Goal: Task Accomplishment & Management: Manage account settings

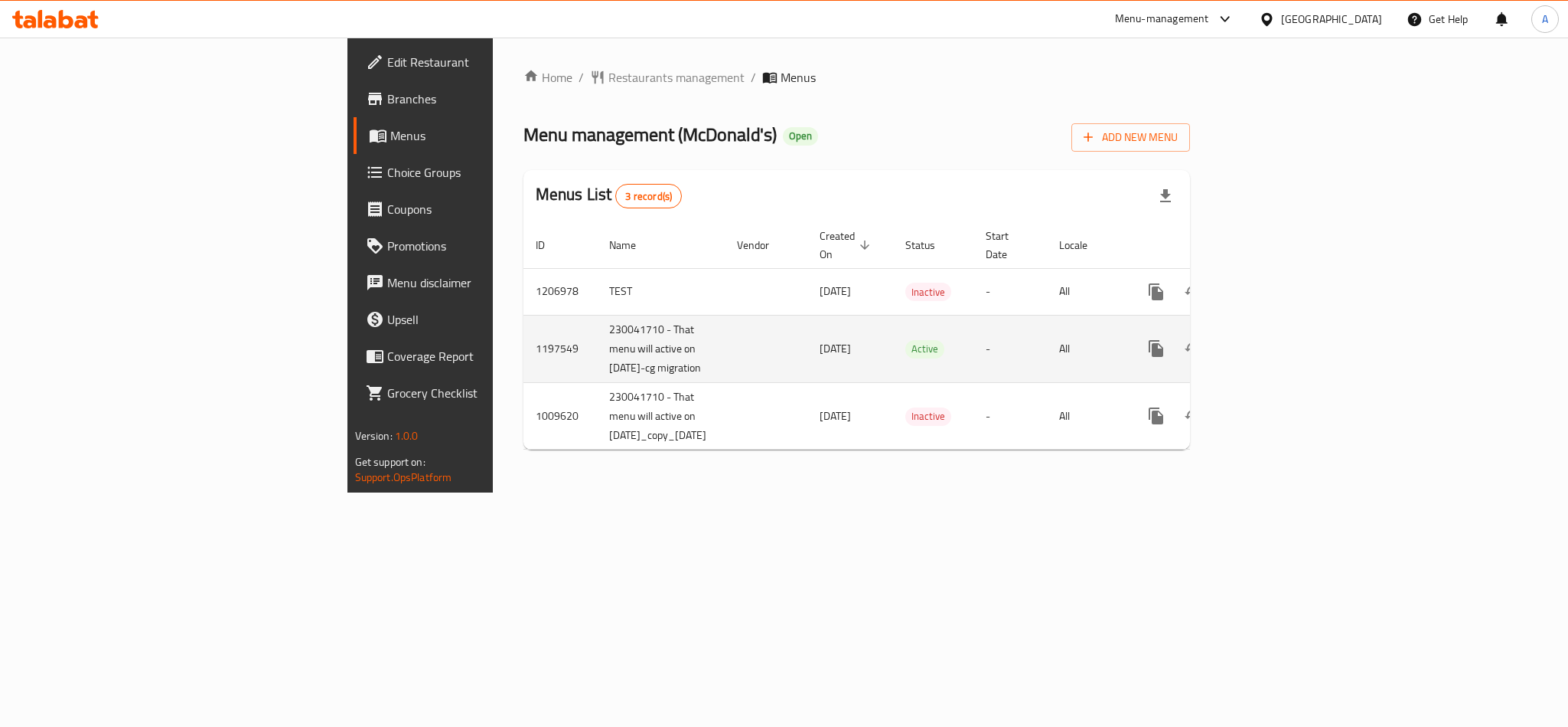
click at [1276, 340] on icon "enhanced table" at bounding box center [1266, 348] width 19 height 19
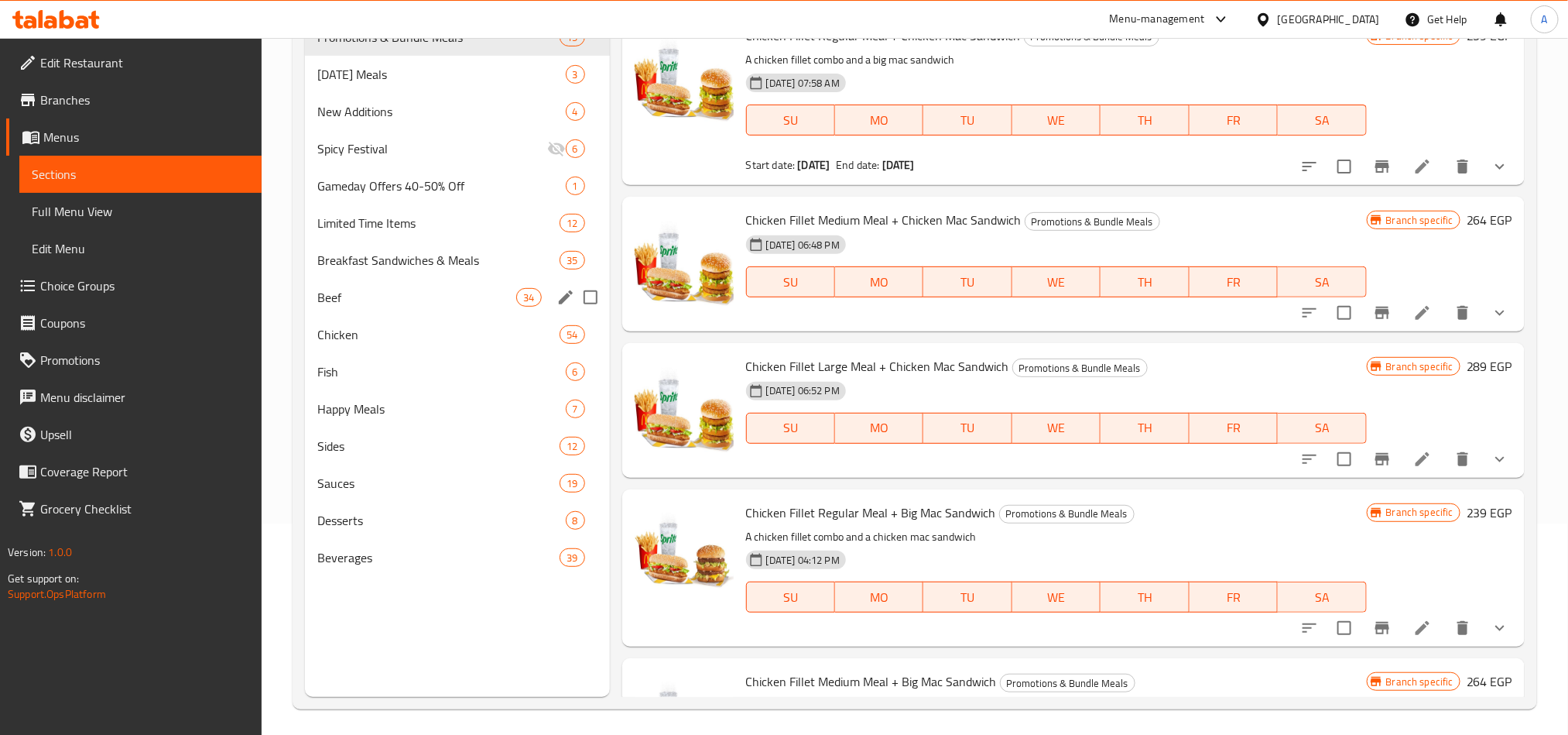
scroll to position [217, 0]
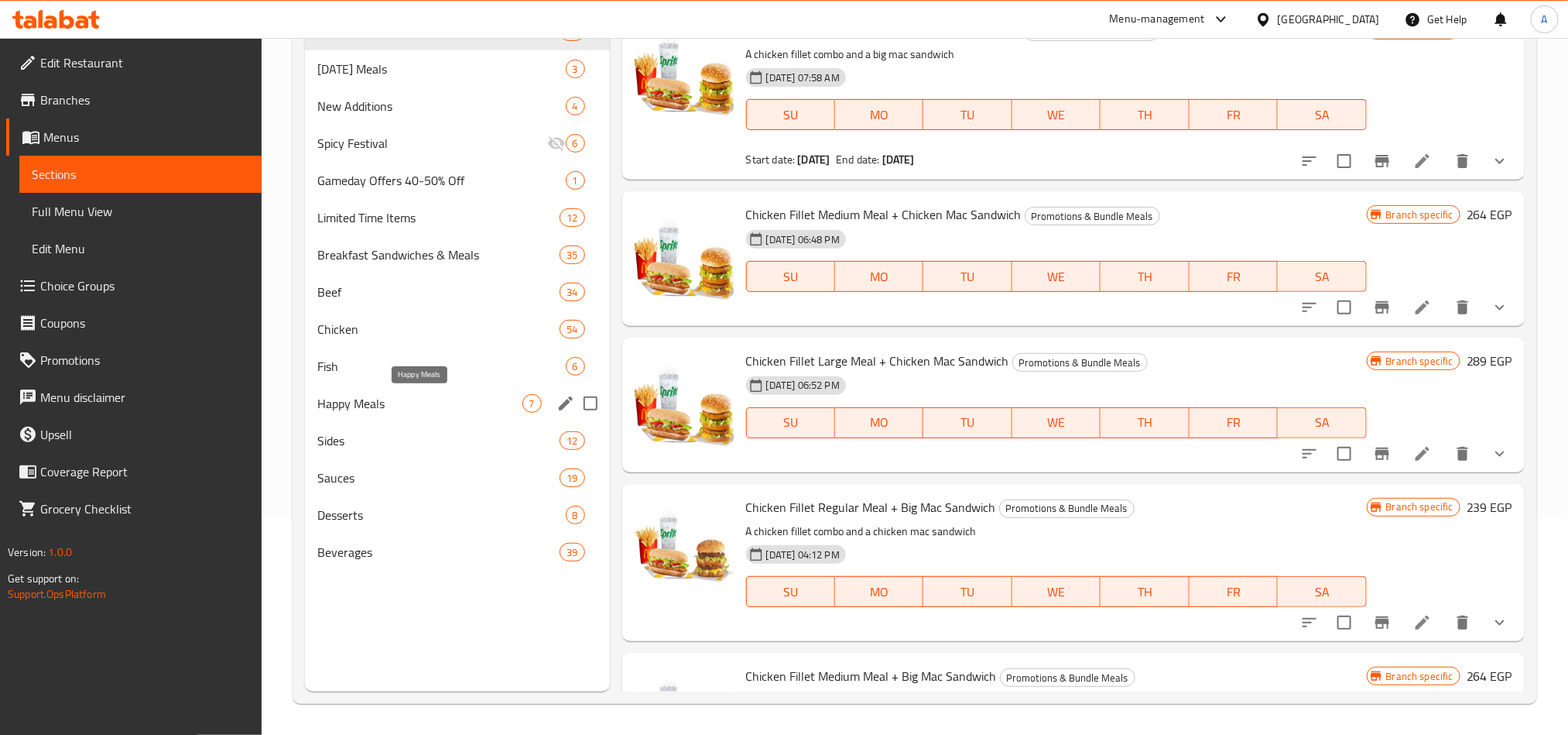
click at [425, 398] on span "Happy Meals" at bounding box center [420, 403] width 205 height 19
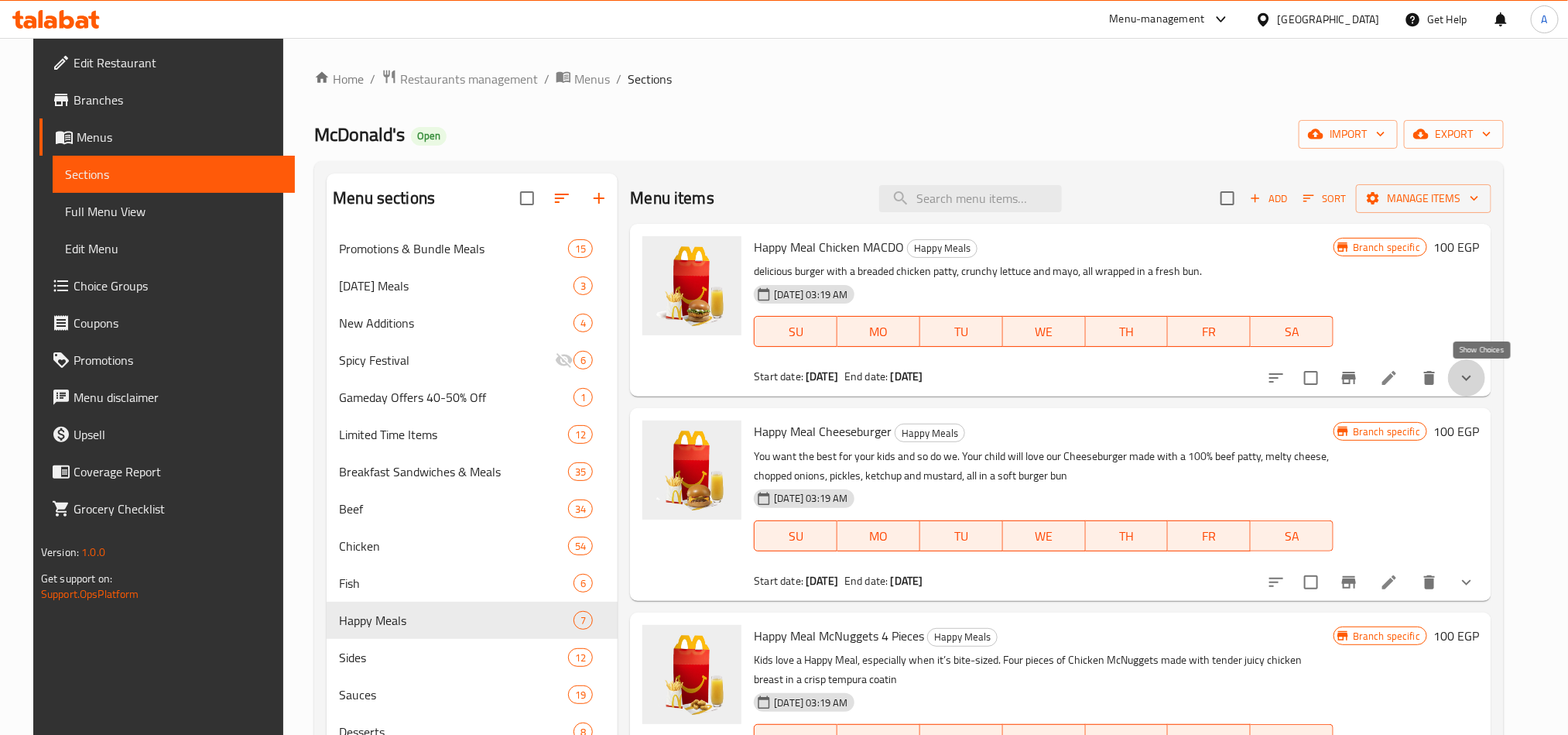
click at [1476, 376] on icon "show more" at bounding box center [1467, 378] width 19 height 19
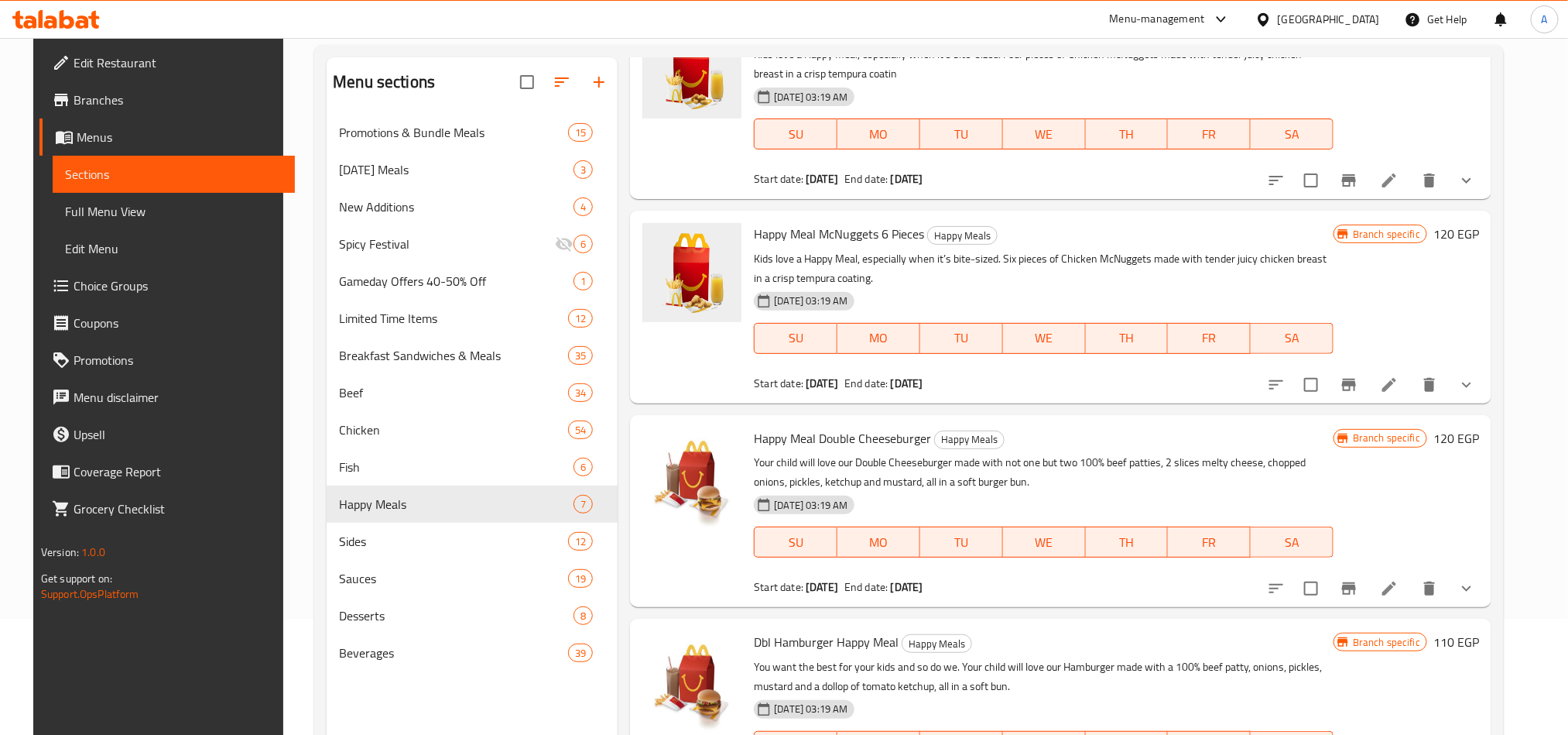
scroll to position [1742, 0]
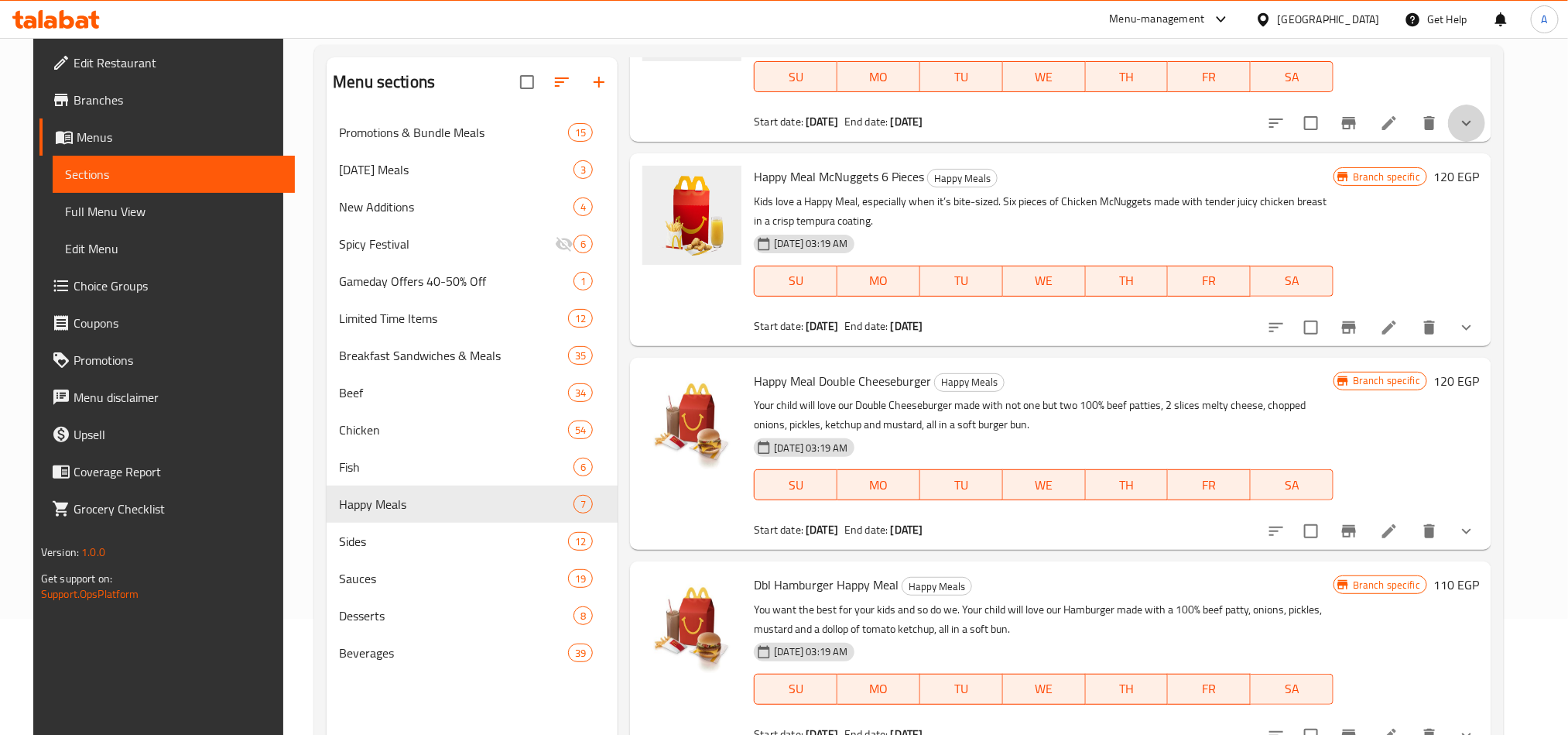
click at [1485, 129] on button "show more" at bounding box center [1466, 123] width 37 height 37
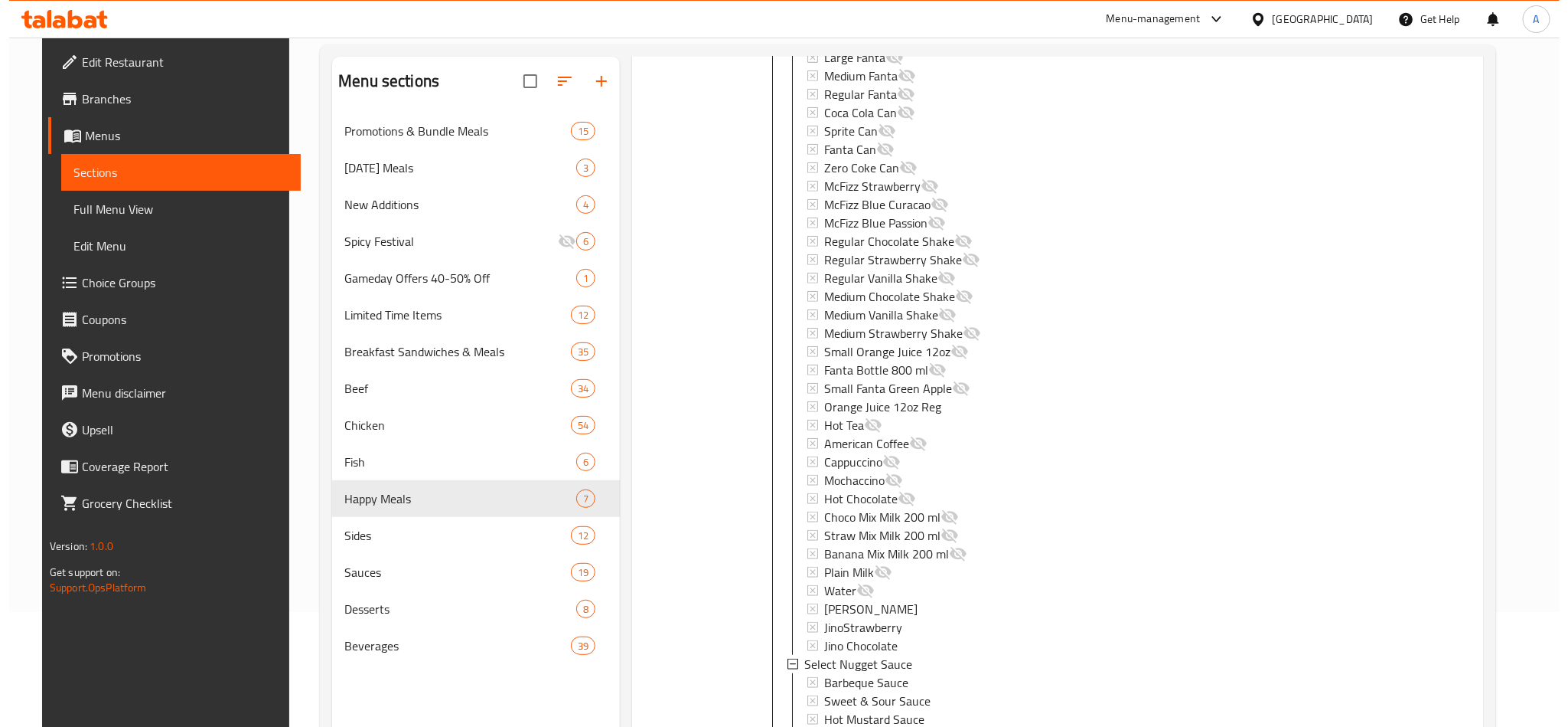
scroll to position [2068, 0]
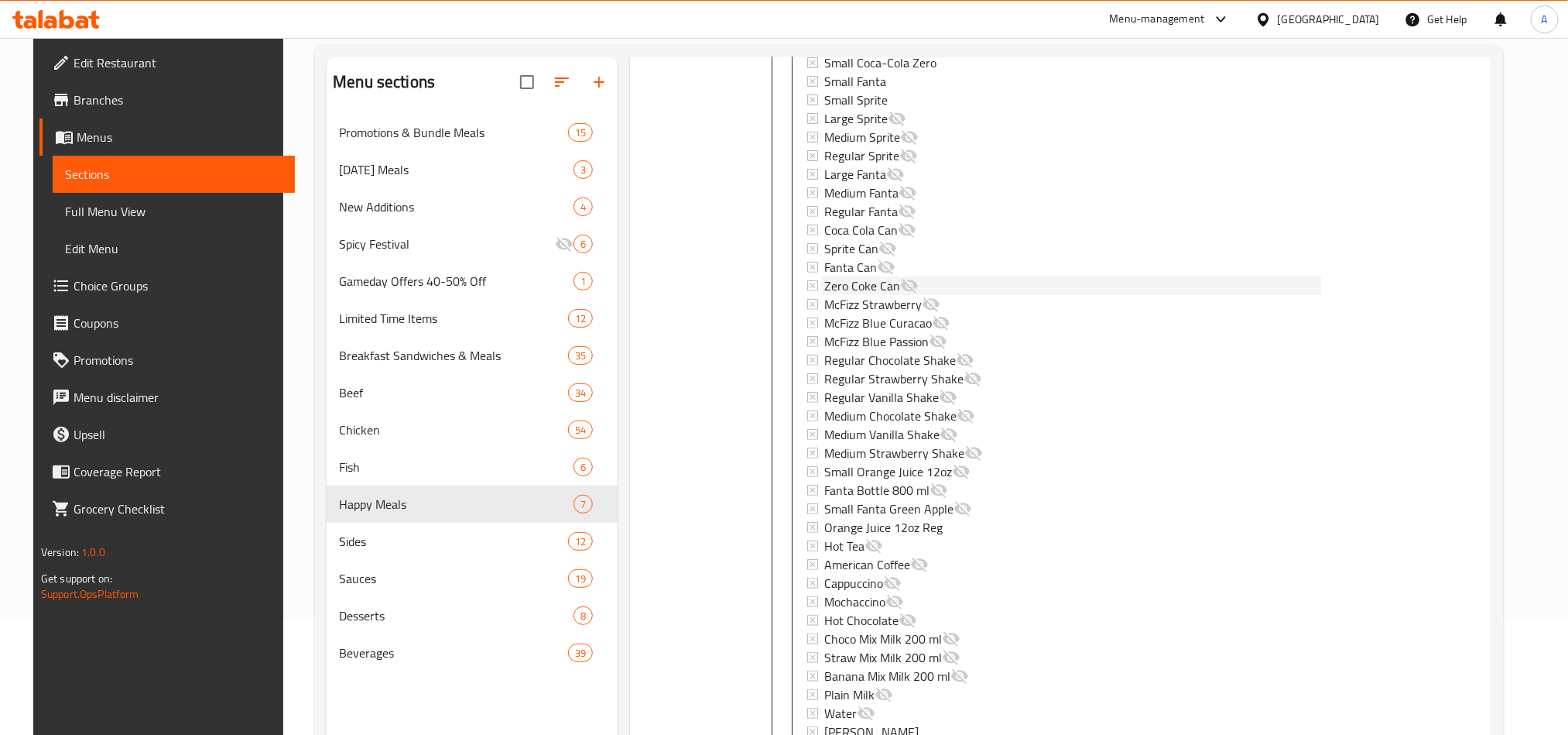
click at [945, 295] on div "Zero Coke Can" at bounding box center [1073, 285] width 497 height 19
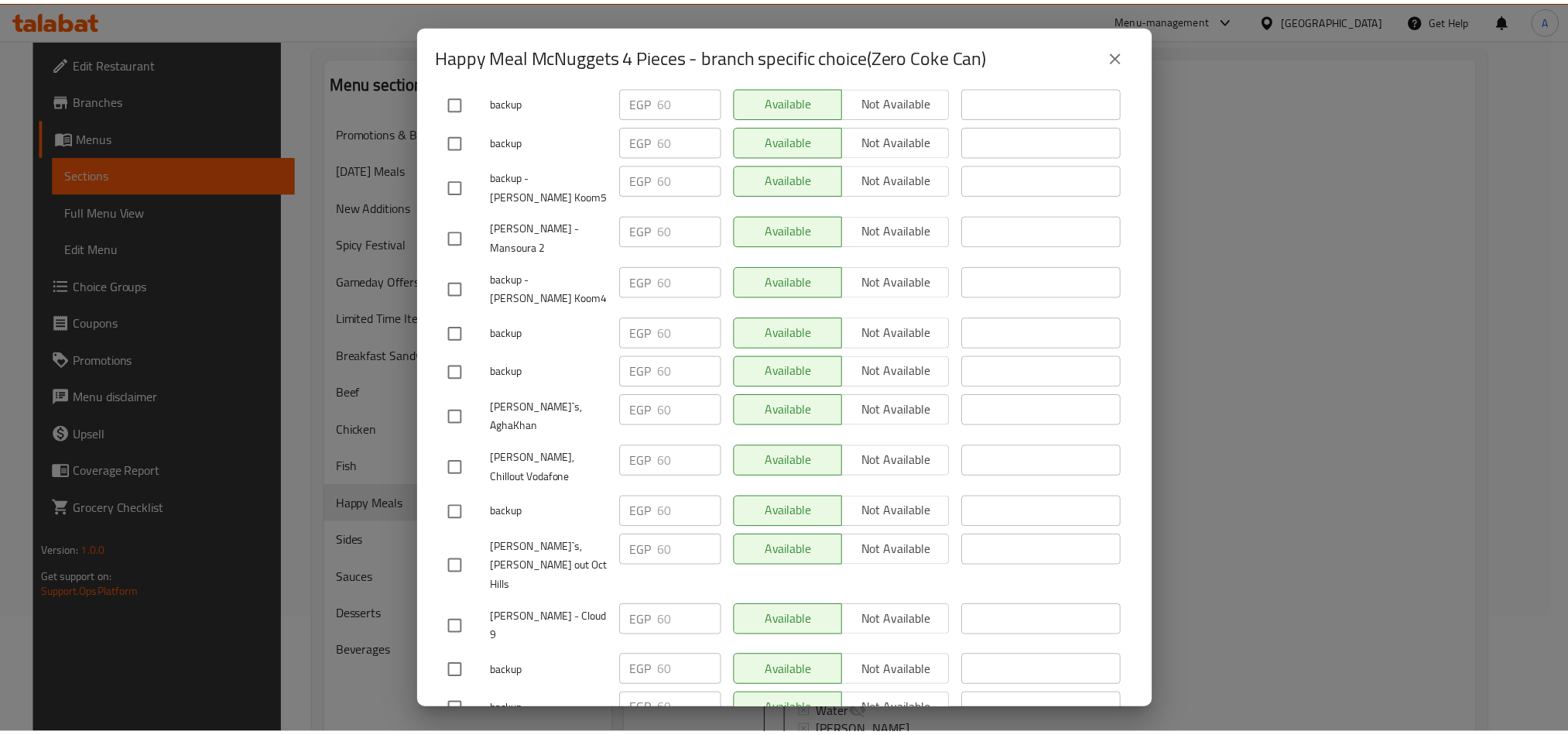
scroll to position [1626, 0]
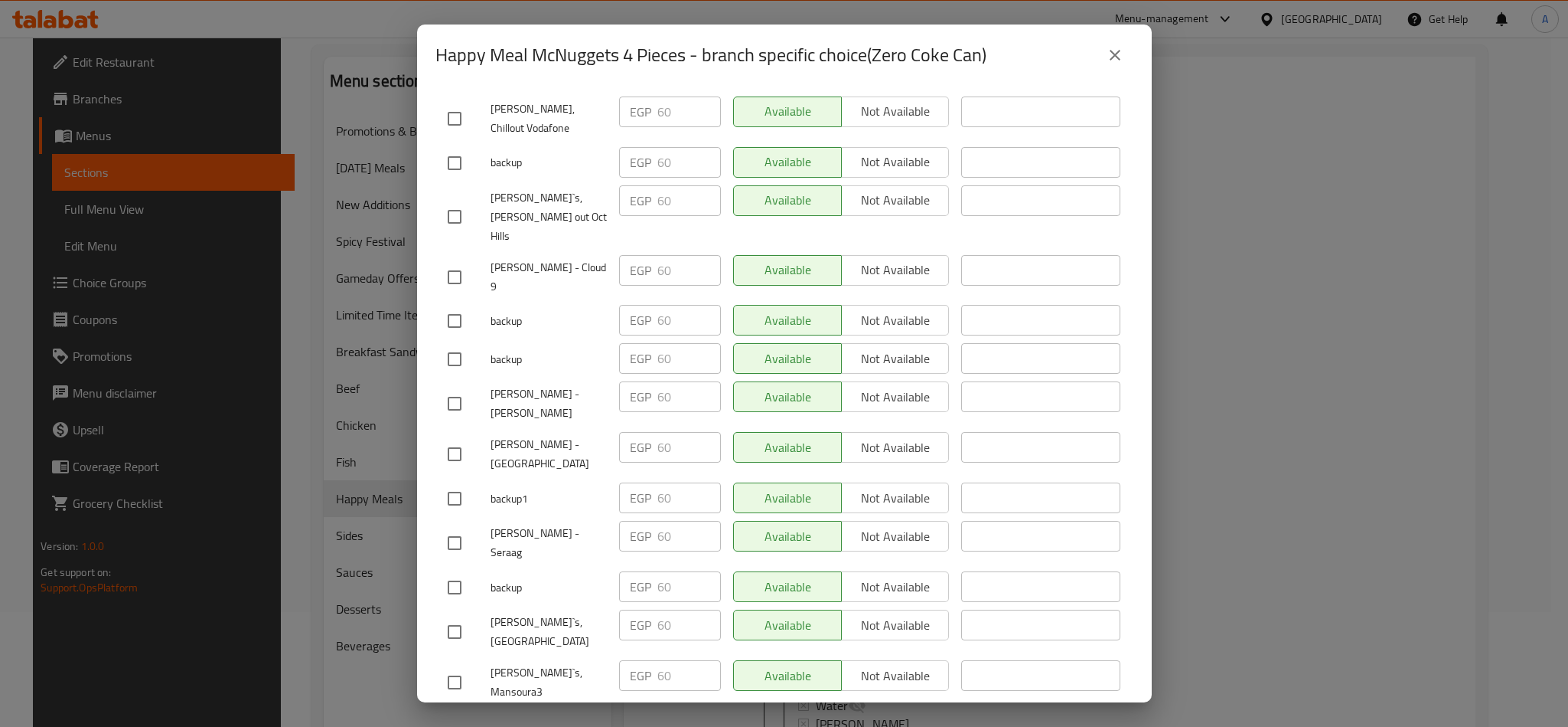
click at [1117, 51] on icon "close" at bounding box center [1115, 55] width 19 height 19
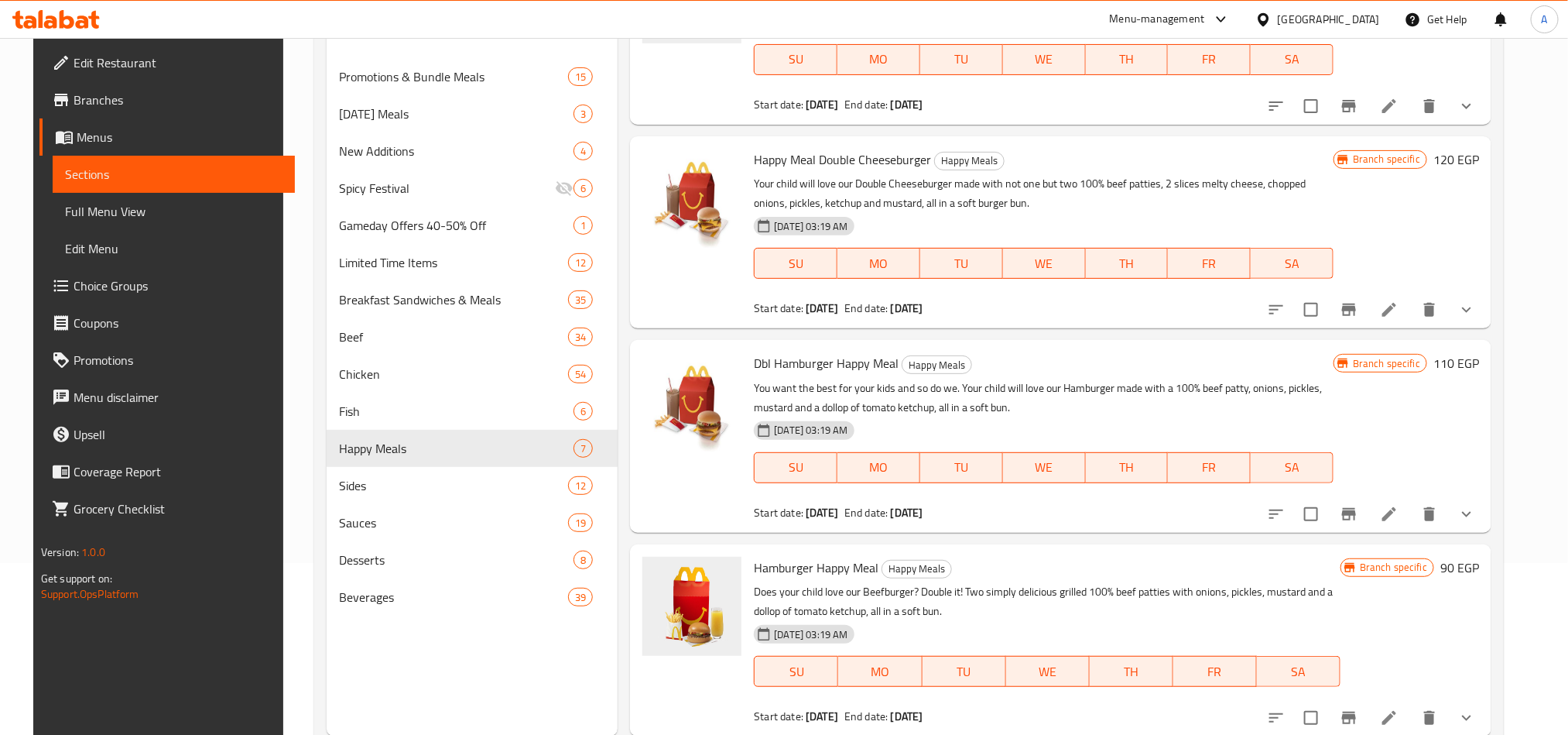
scroll to position [217, 0]
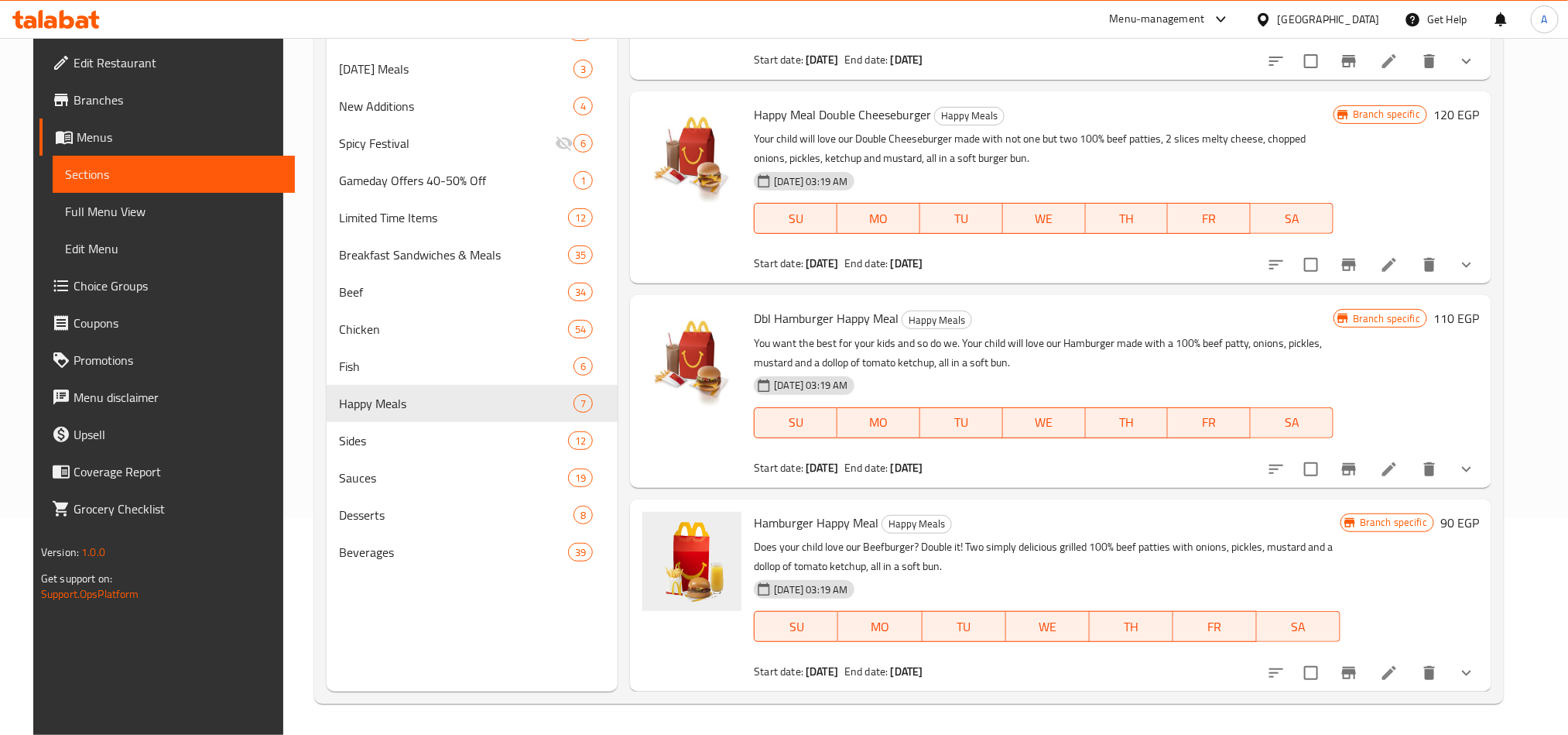
click at [1477, 454] on button "show more" at bounding box center [1466, 469] width 37 height 37
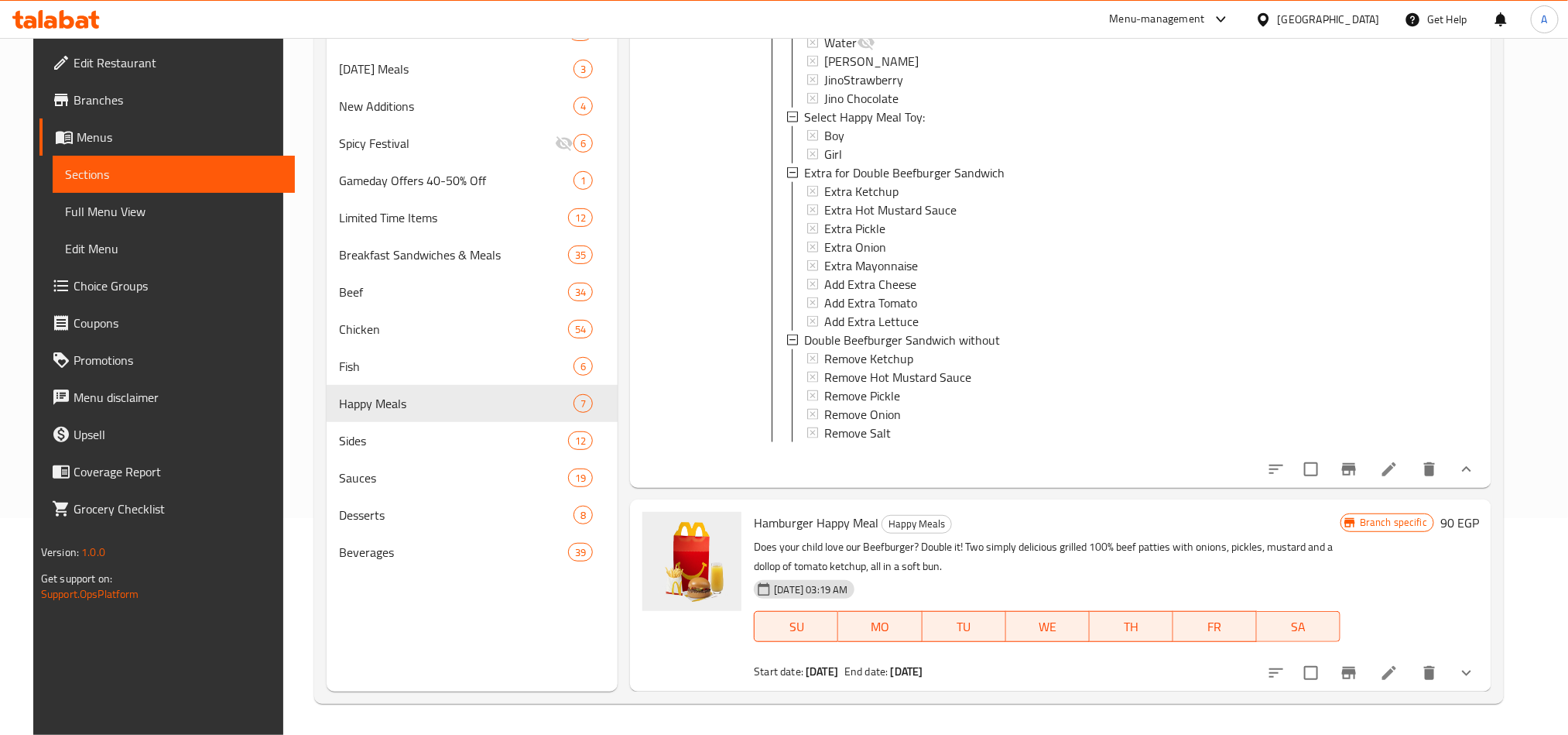
scroll to position [4387, 0]
click at [1475, 660] on button "show more" at bounding box center [1466, 672] width 37 height 37
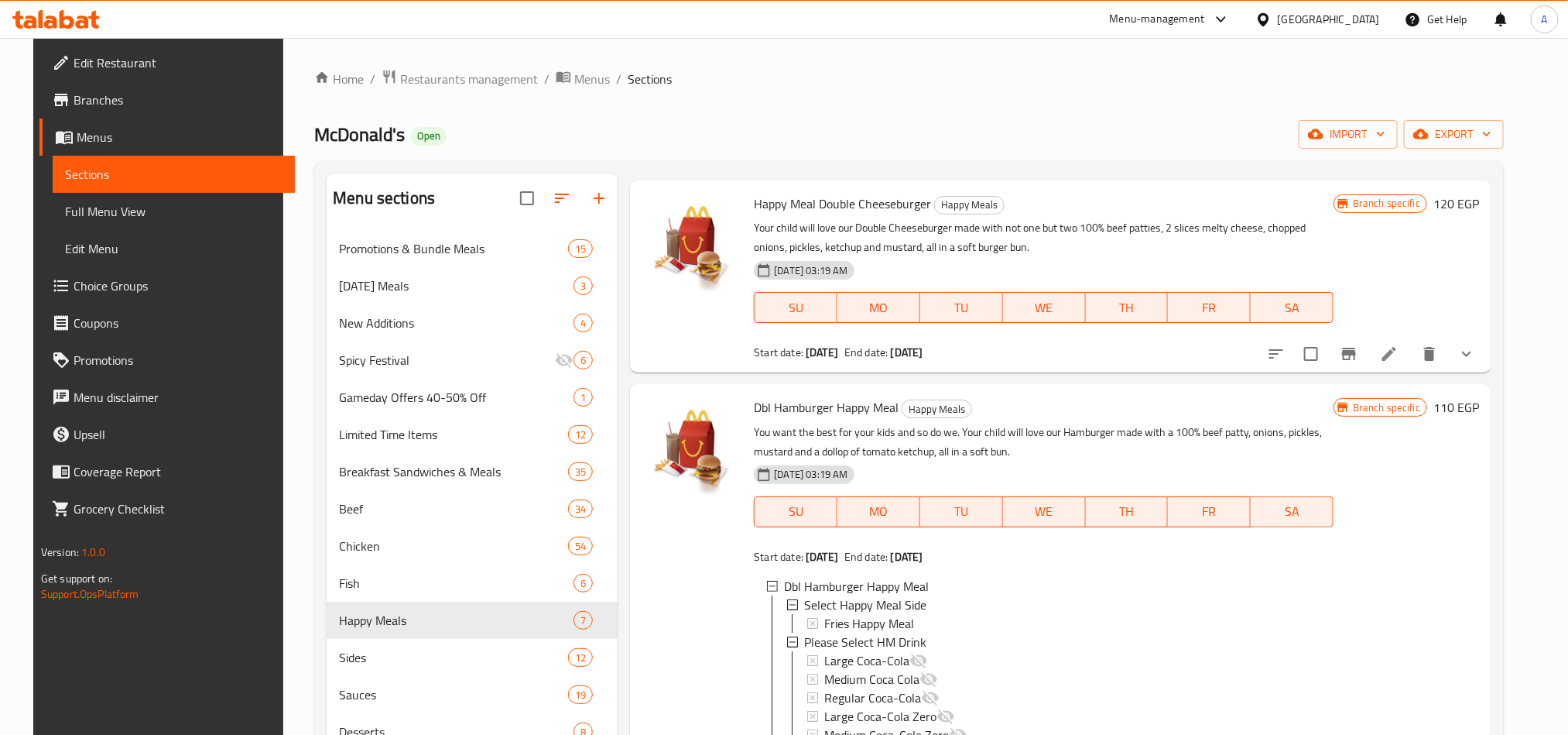
scroll to position [3390, 0]
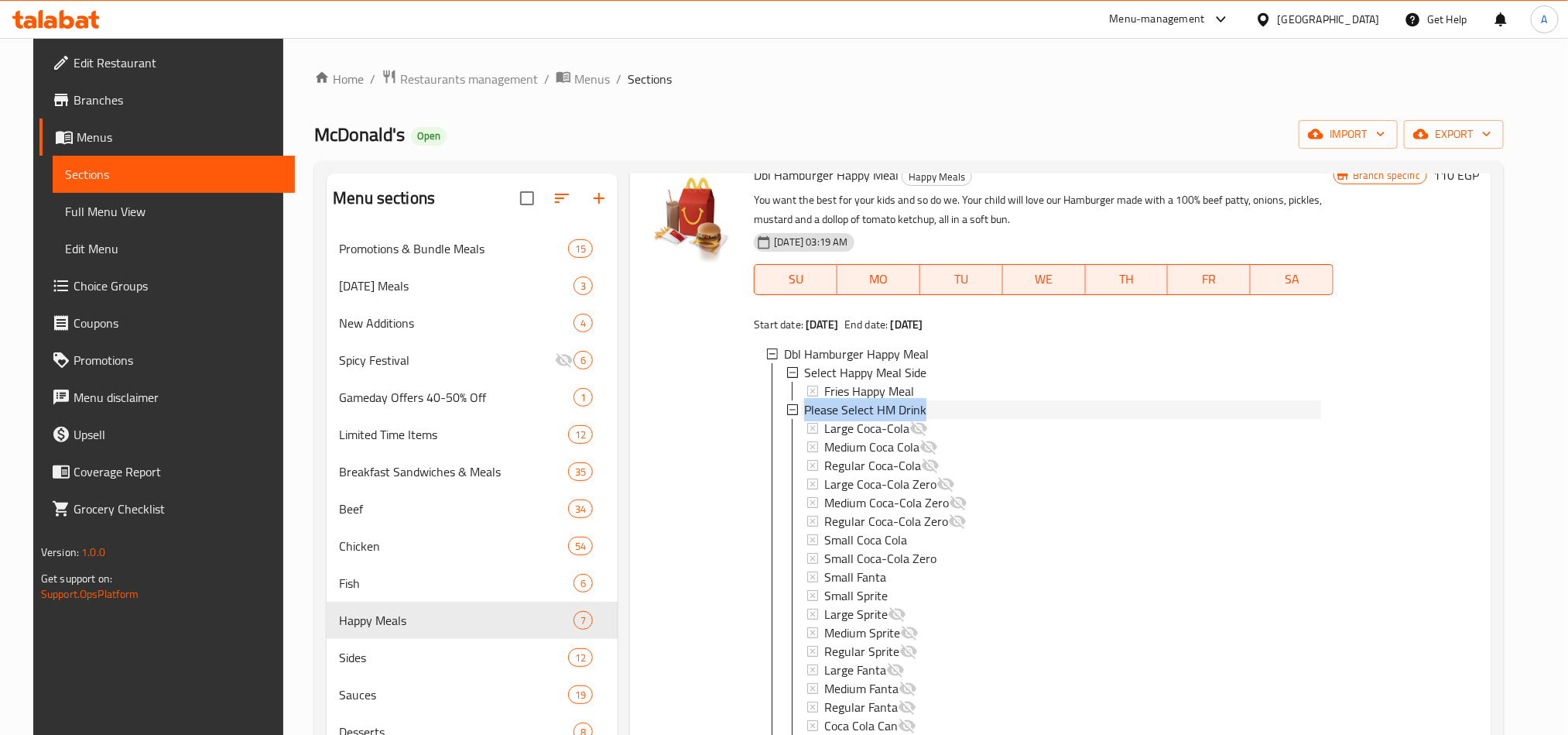
drag, startPoint x: 922, startPoint y: 440, endPoint x: 800, endPoint y: 440, distance: 122.0
click at [804, 419] on div "Please Select HM Drink" at bounding box center [1062, 409] width 517 height 19
copy span "Please Select HM Drink"
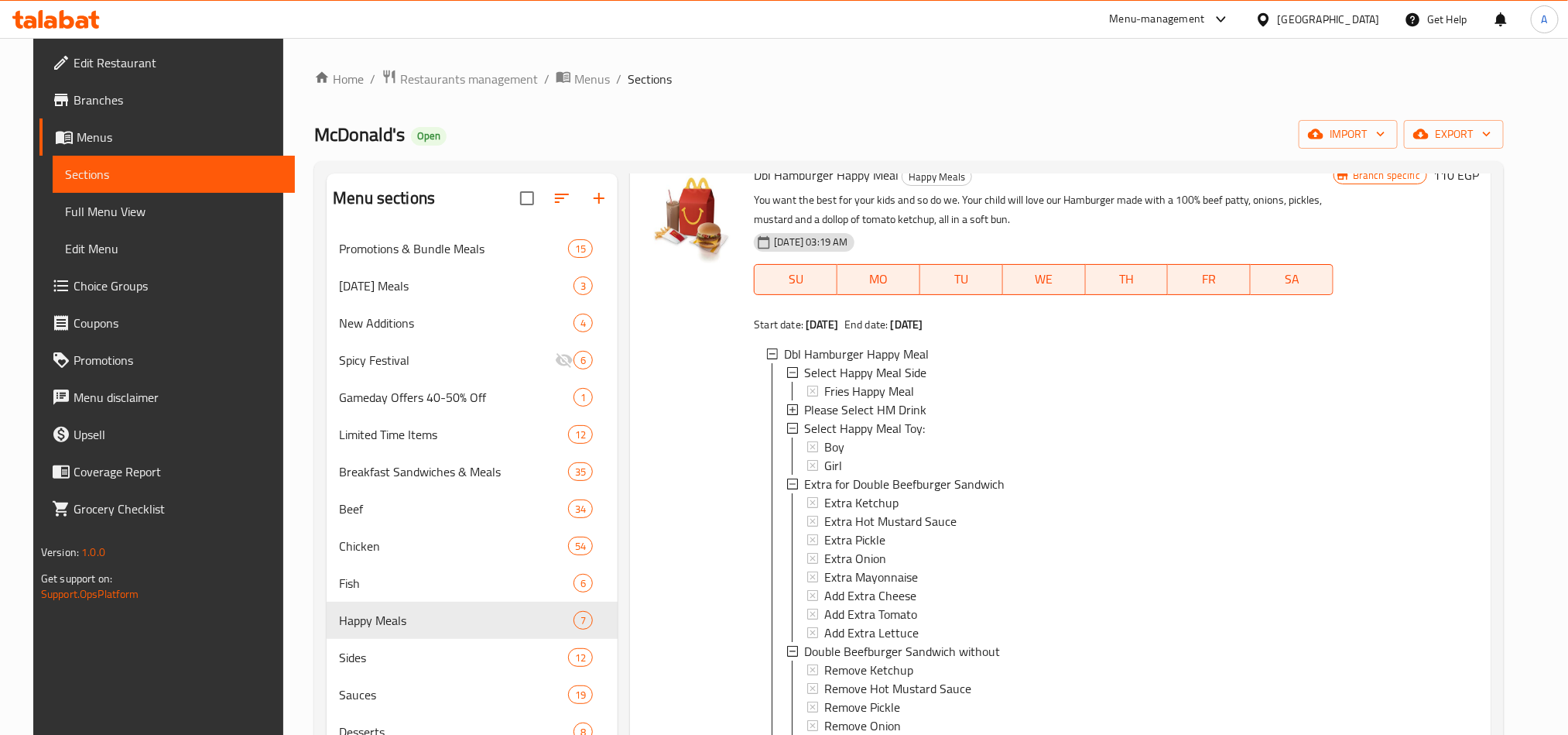
click at [1414, 461] on div "Branch specific 110 EGP" at bounding box center [1406, 474] width 145 height 620
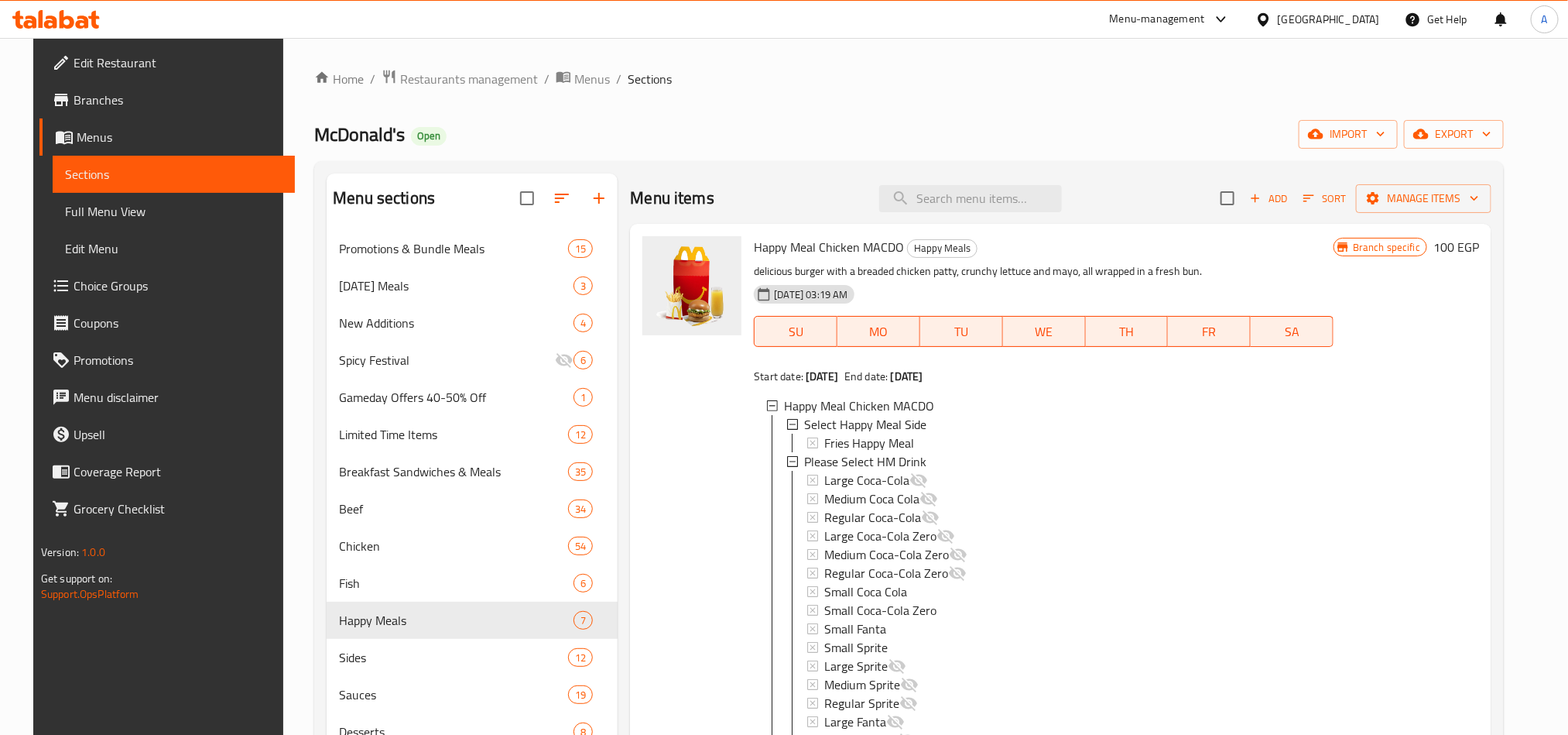
click at [124, 290] on span "Choice Groups" at bounding box center [177, 285] width 209 height 19
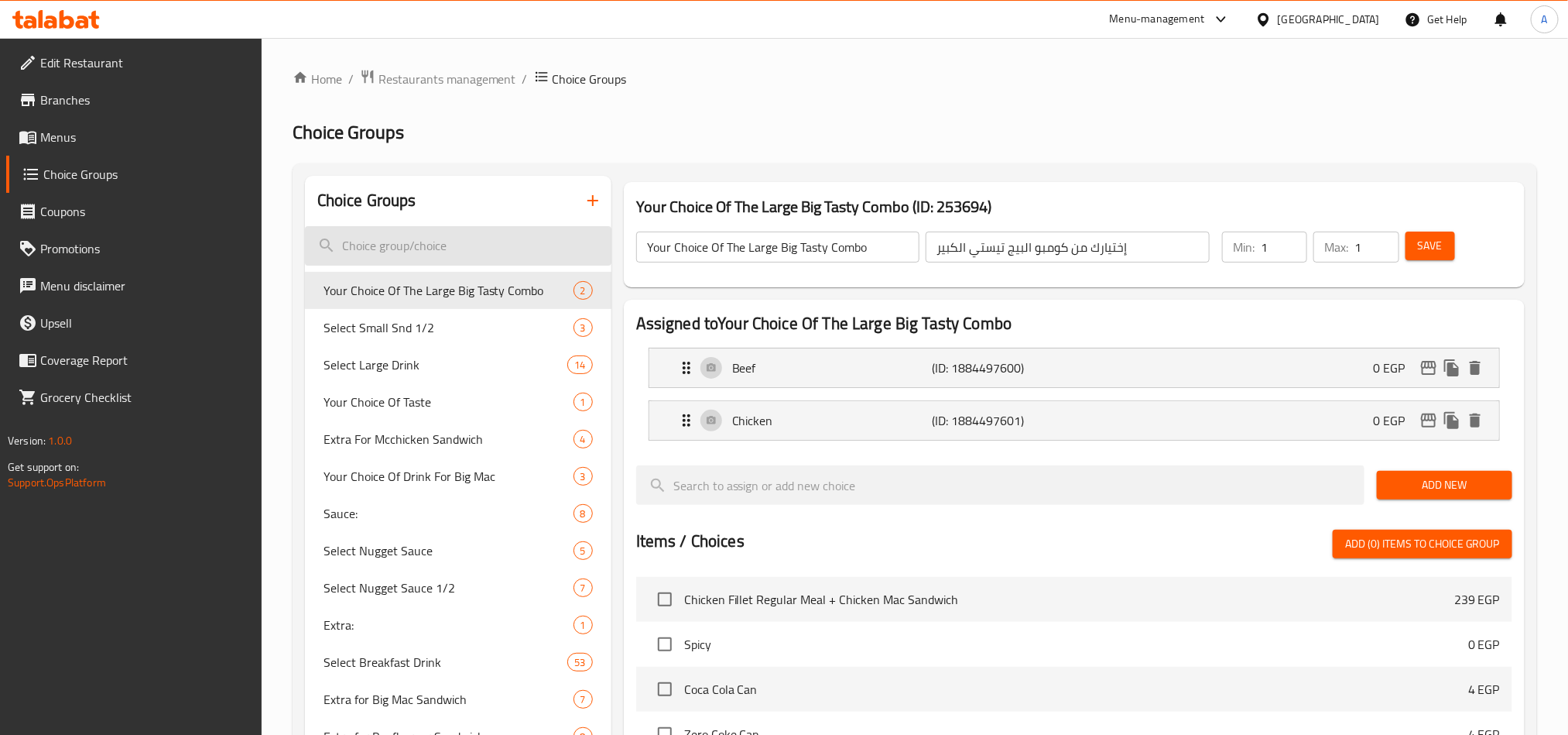
click at [509, 233] on input "search" at bounding box center [458, 246] width 307 height 40
paste input "Please Select HM Drink"
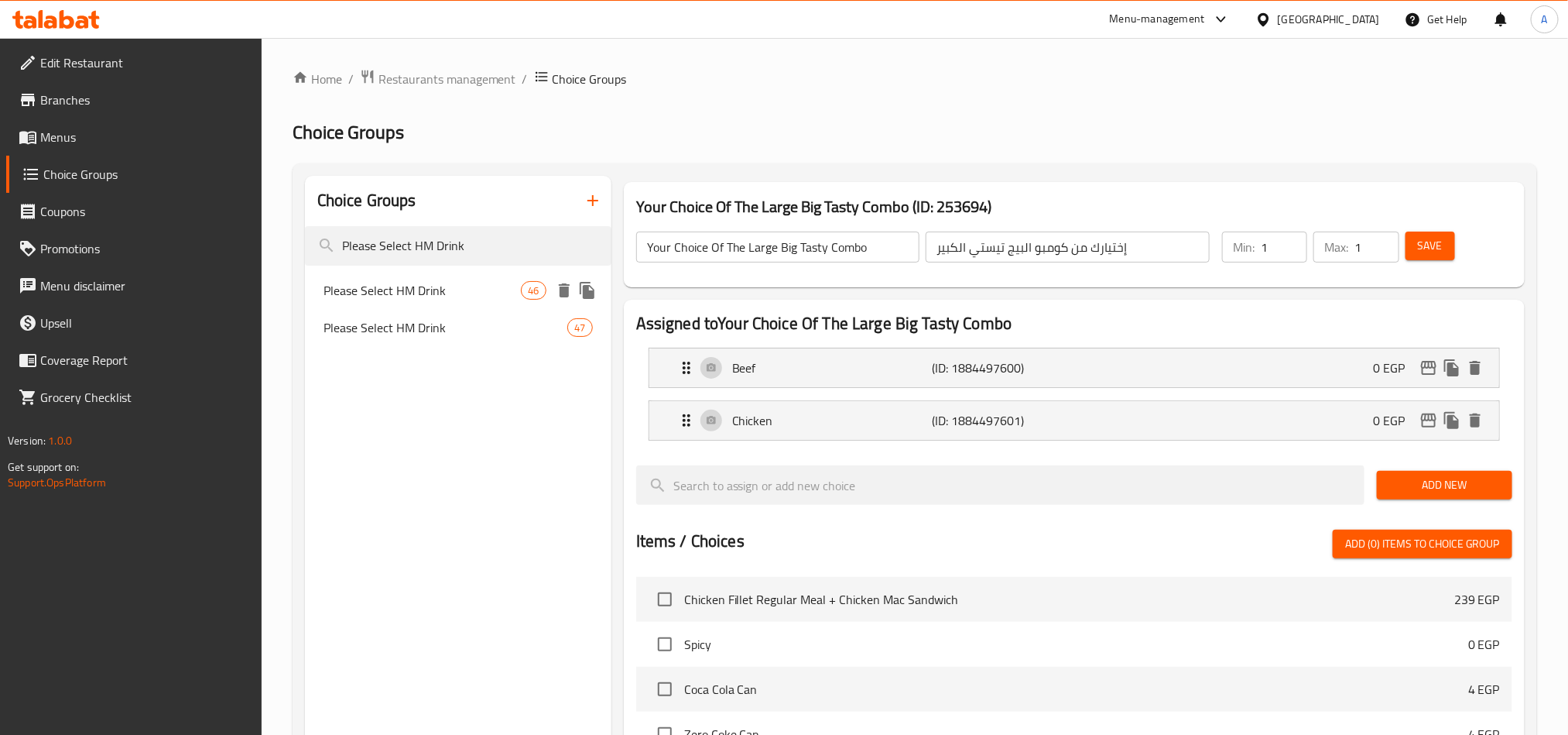
type input "Please Select HM Drink"
click at [423, 298] on span "Please Select HM Drink" at bounding box center [422, 290] width 198 height 19
type input "Please Select HM Drink"
type input "فضلا اختار مشروب وجبه الطفل"
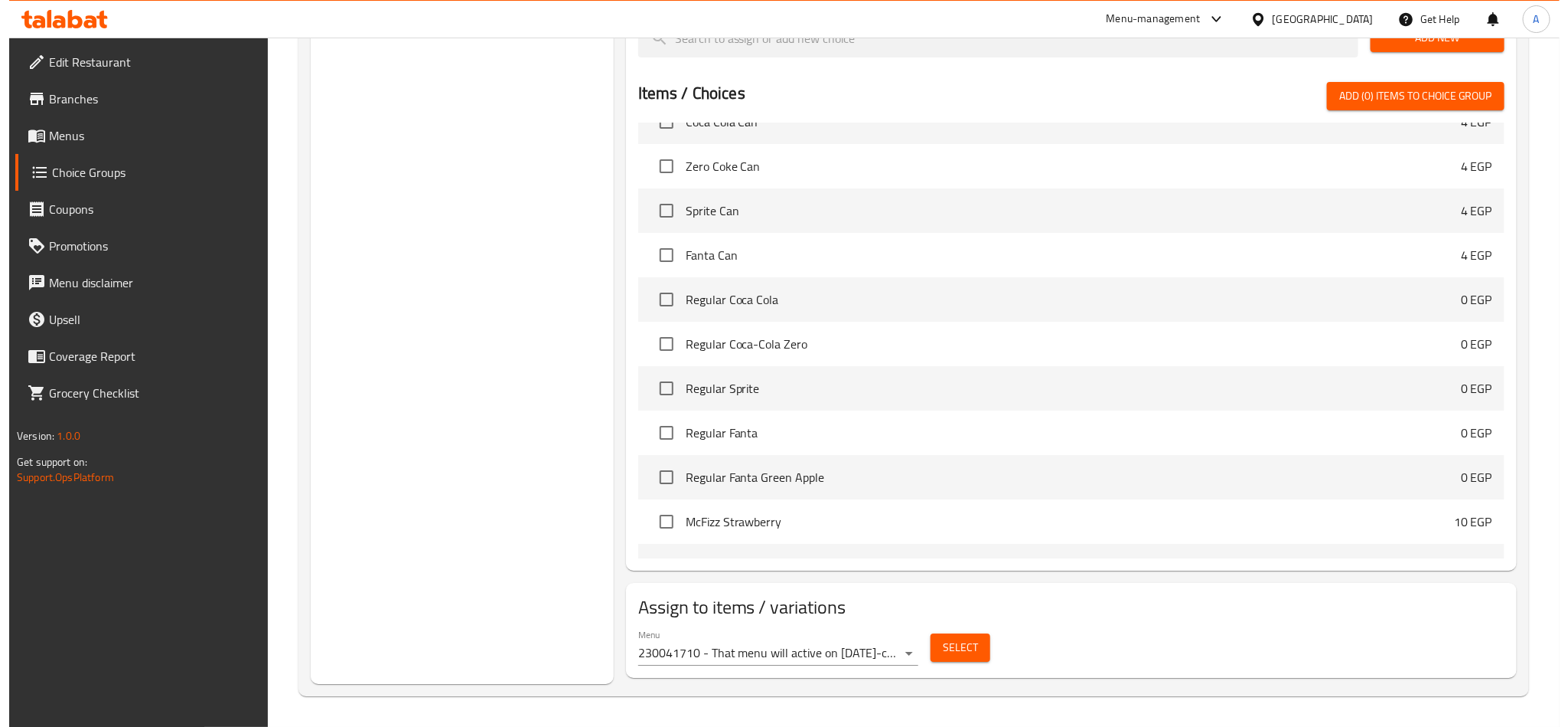
scroll to position [230, 0]
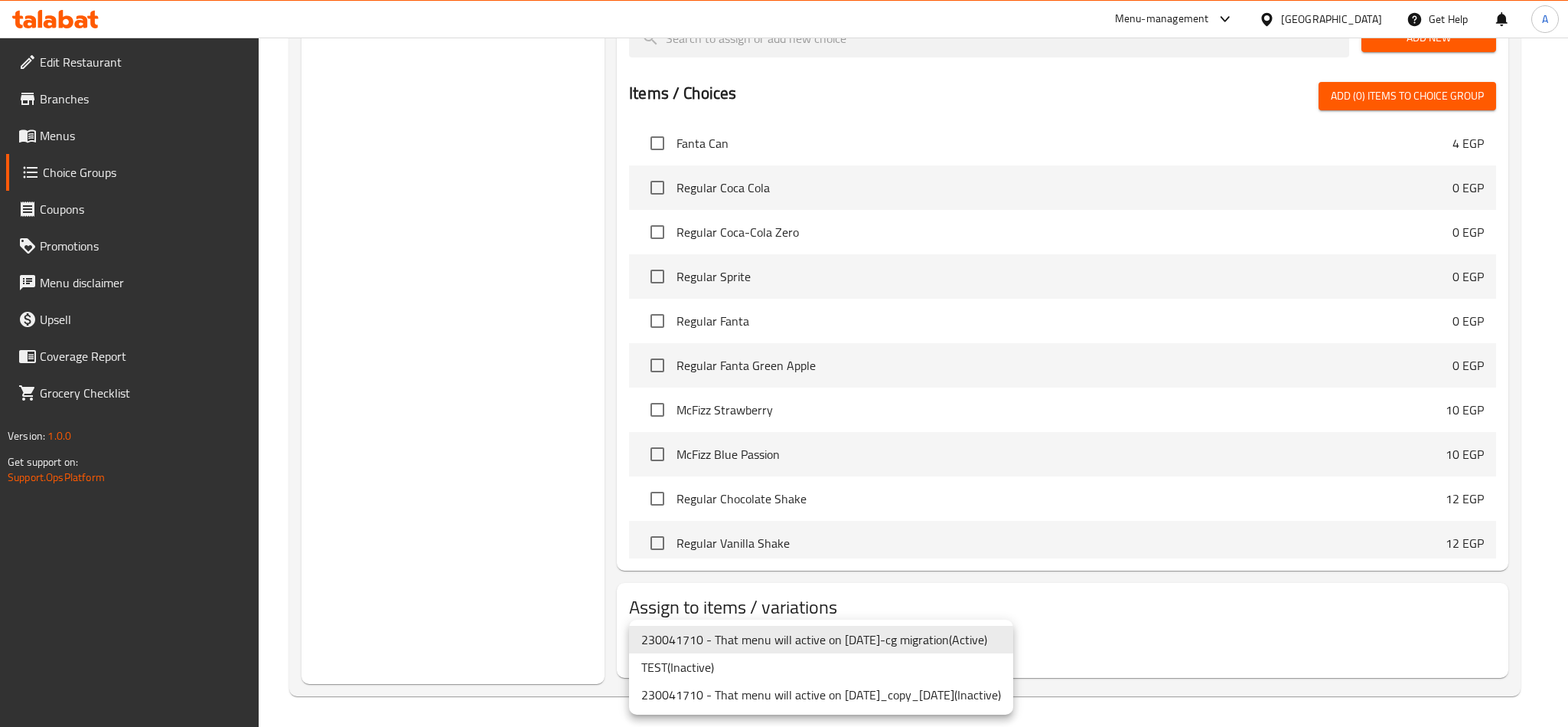
click at [993, 644] on li "230041710 - That menu will active on [DATE]-cg migration ( Active )" at bounding box center [821, 640] width 384 height 28
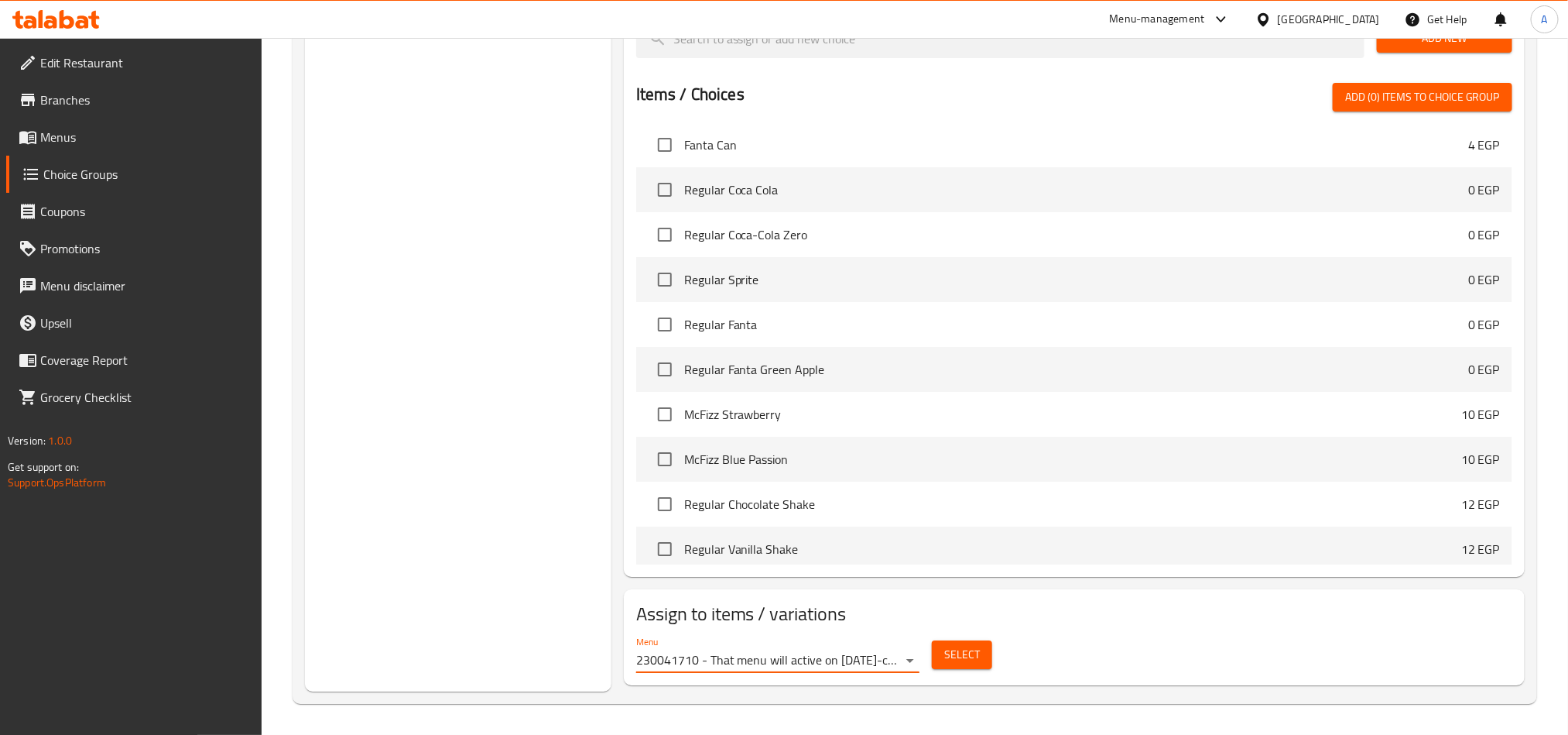
click at [979, 655] on span "Select" at bounding box center [961, 654] width 35 height 19
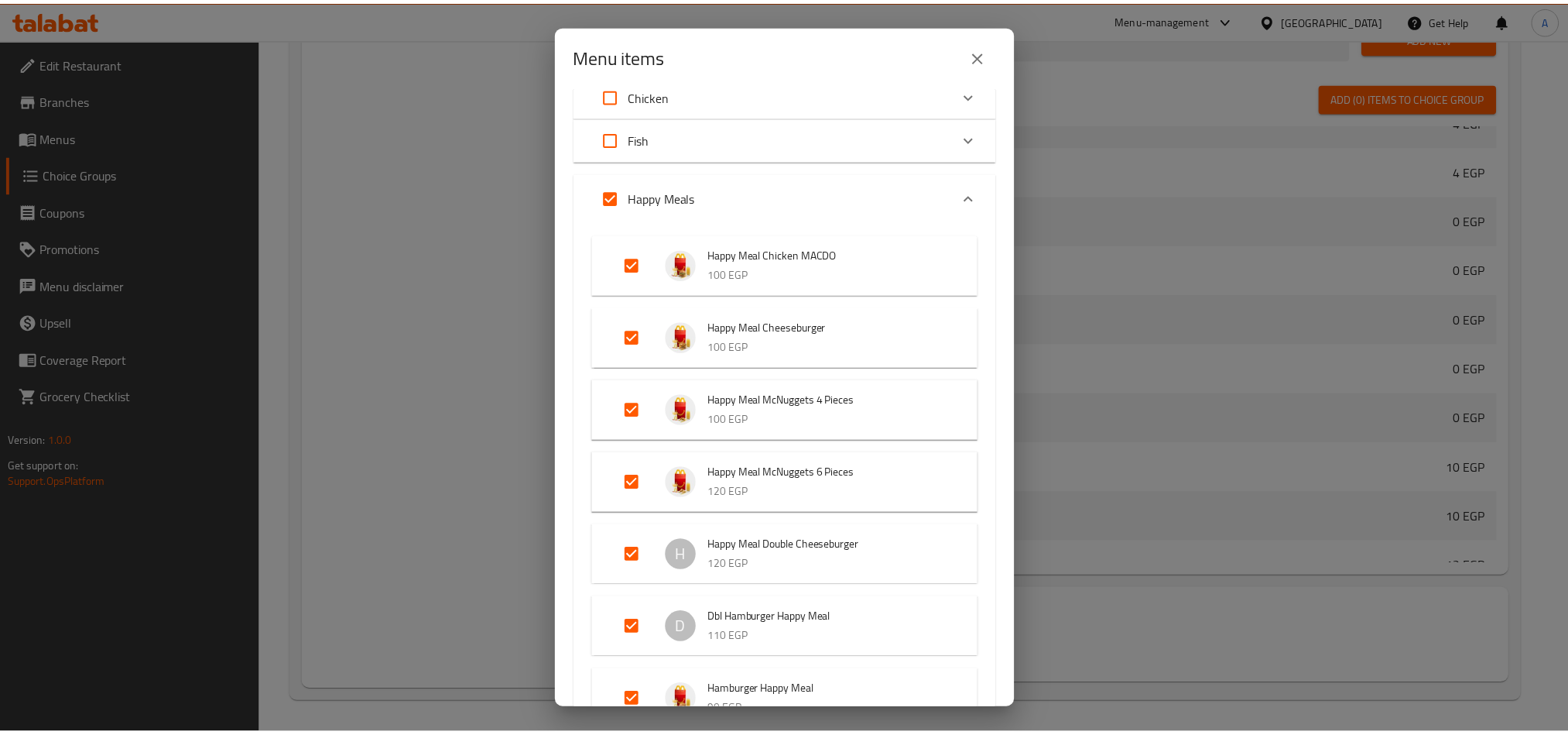
scroll to position [166, 0]
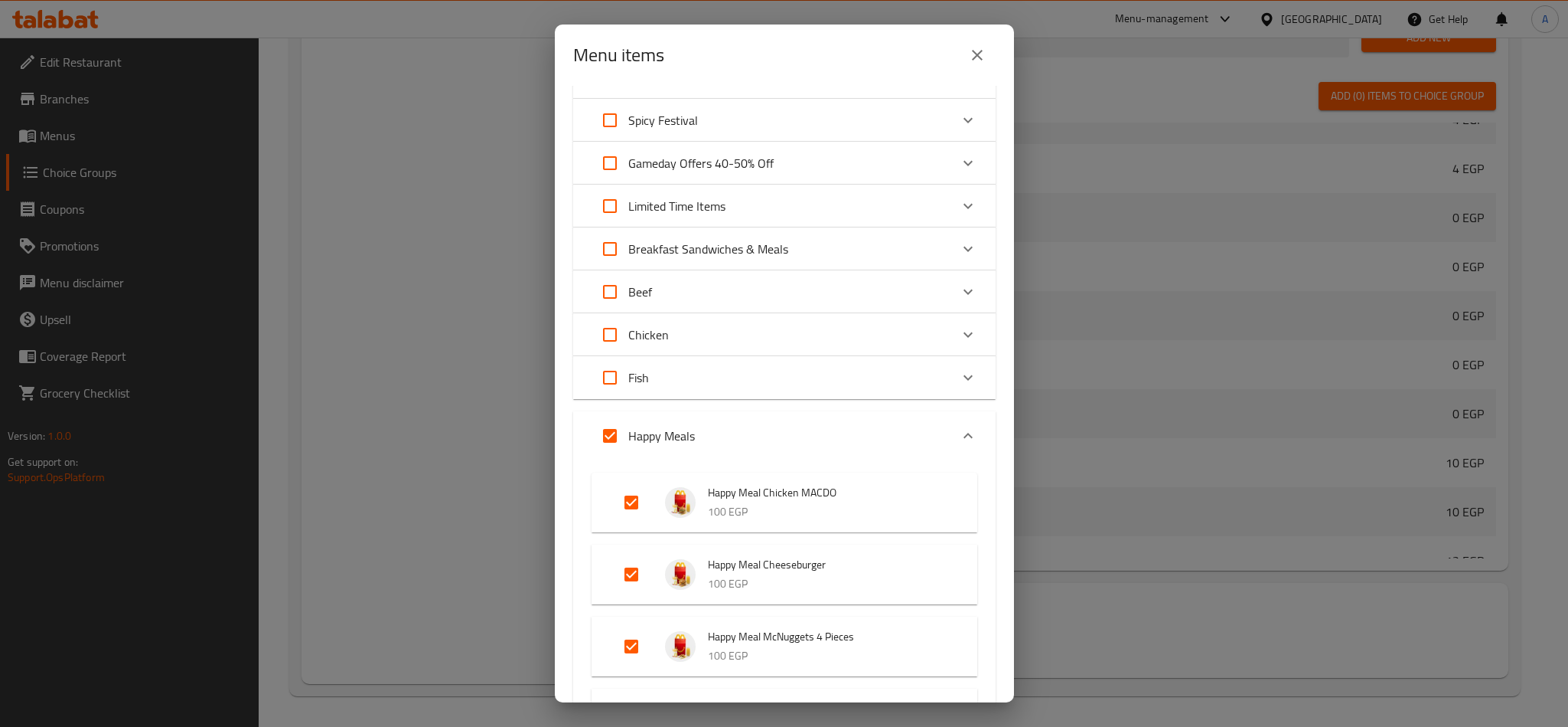
click at [991, 48] on button "close" at bounding box center [977, 55] width 37 height 37
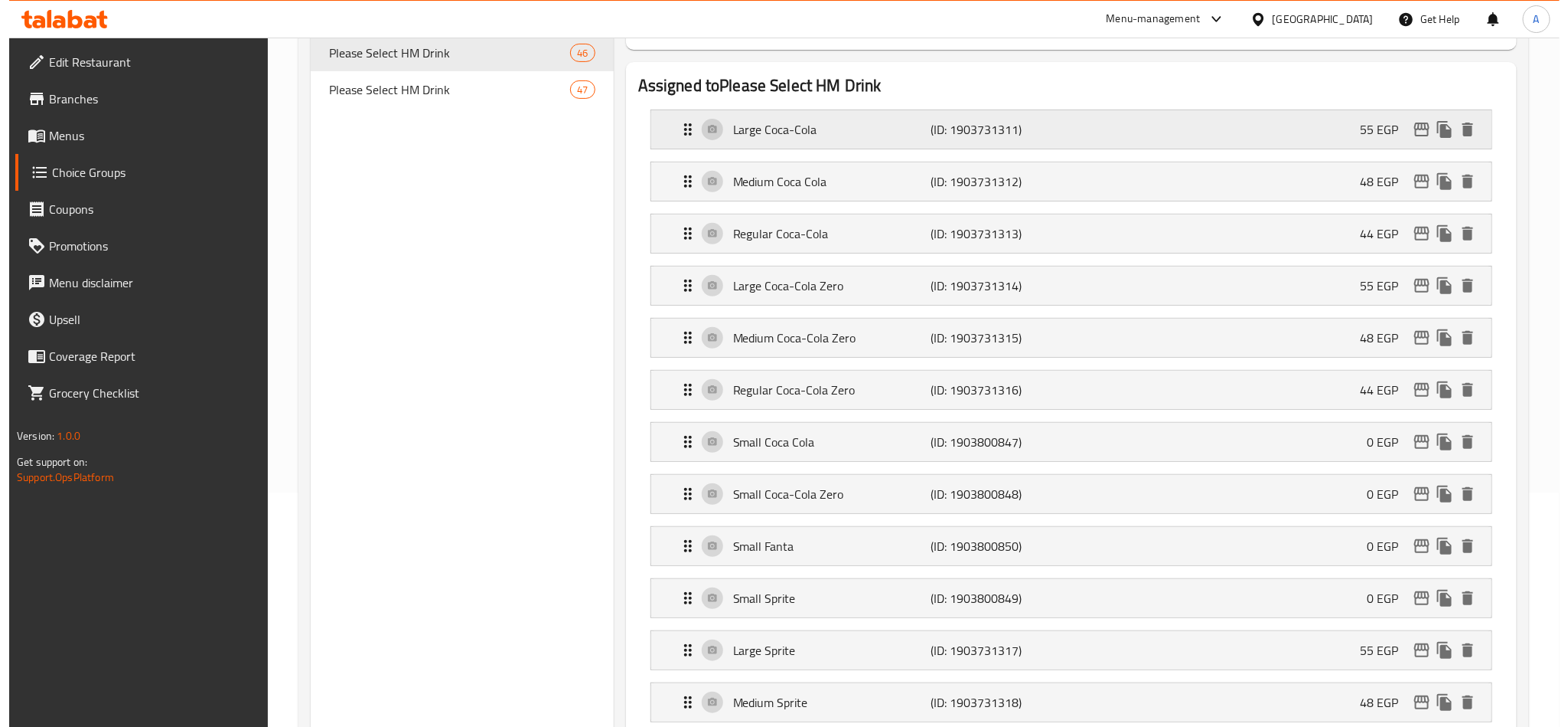
scroll to position [0, 0]
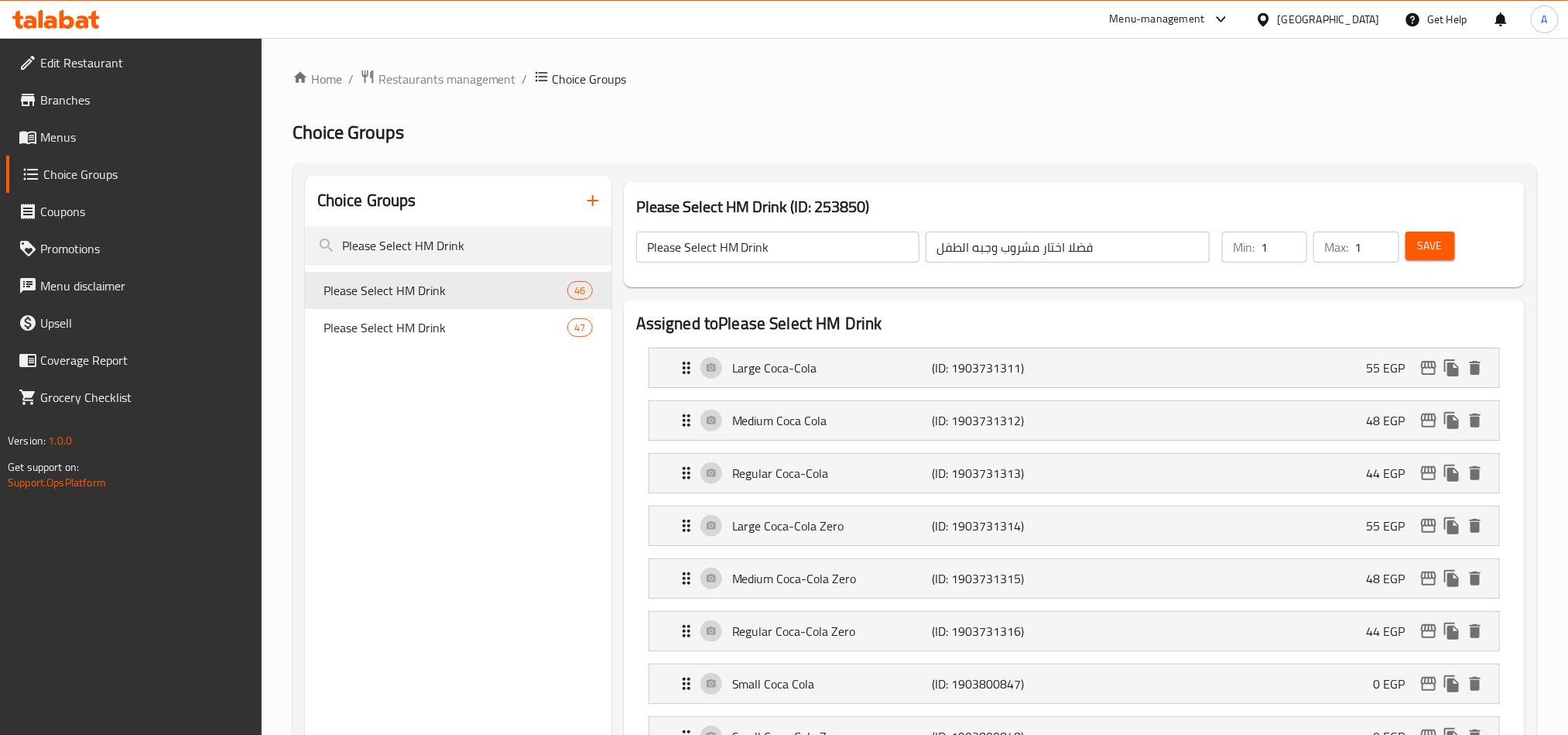
click at [846, 210] on h3 "Please Select HM Drink (ID: 253850)" at bounding box center [1074, 207] width 876 height 25
copy h3 "253850"
click at [1430, 370] on icon "edit" at bounding box center [1429, 368] width 19 height 19
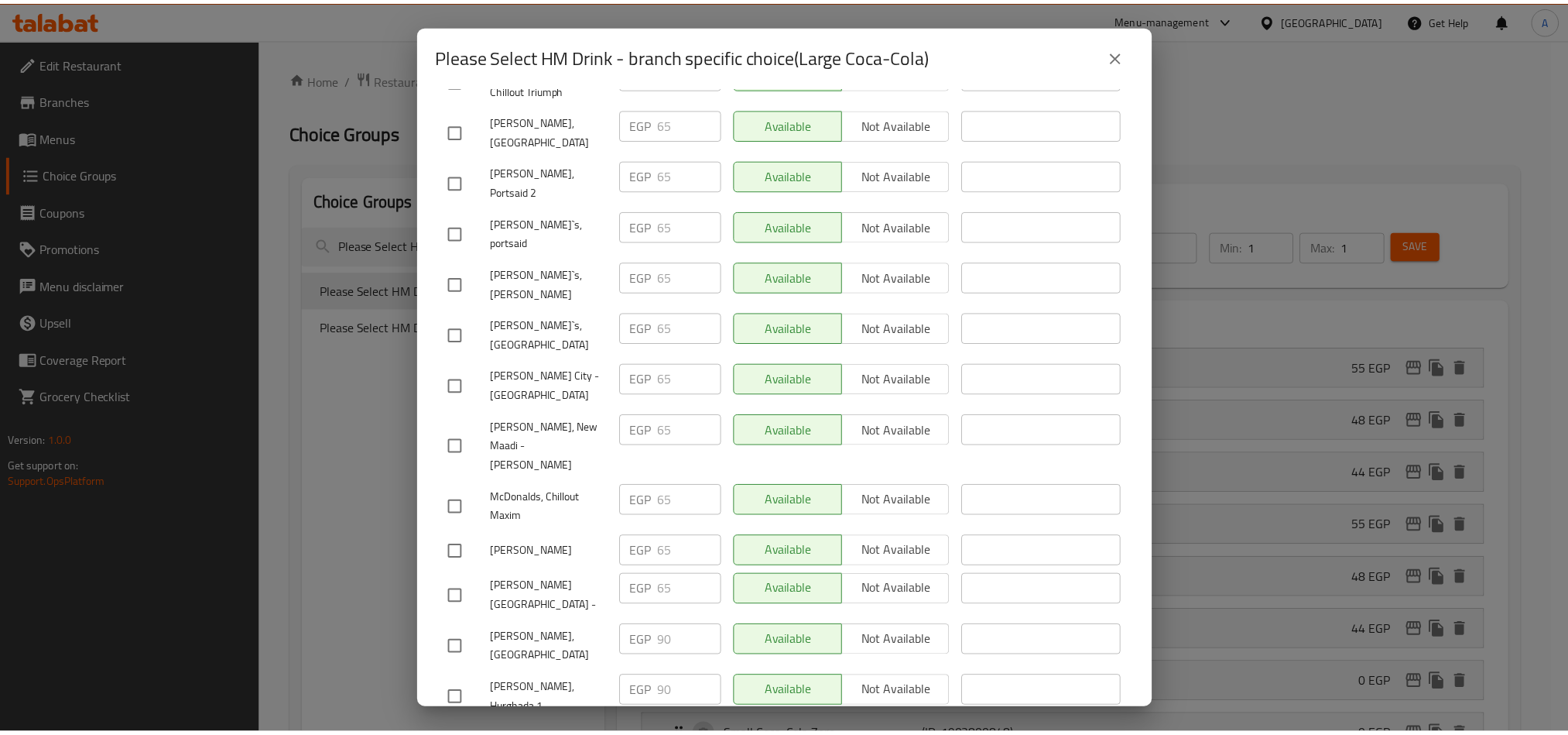
scroll to position [581, 0]
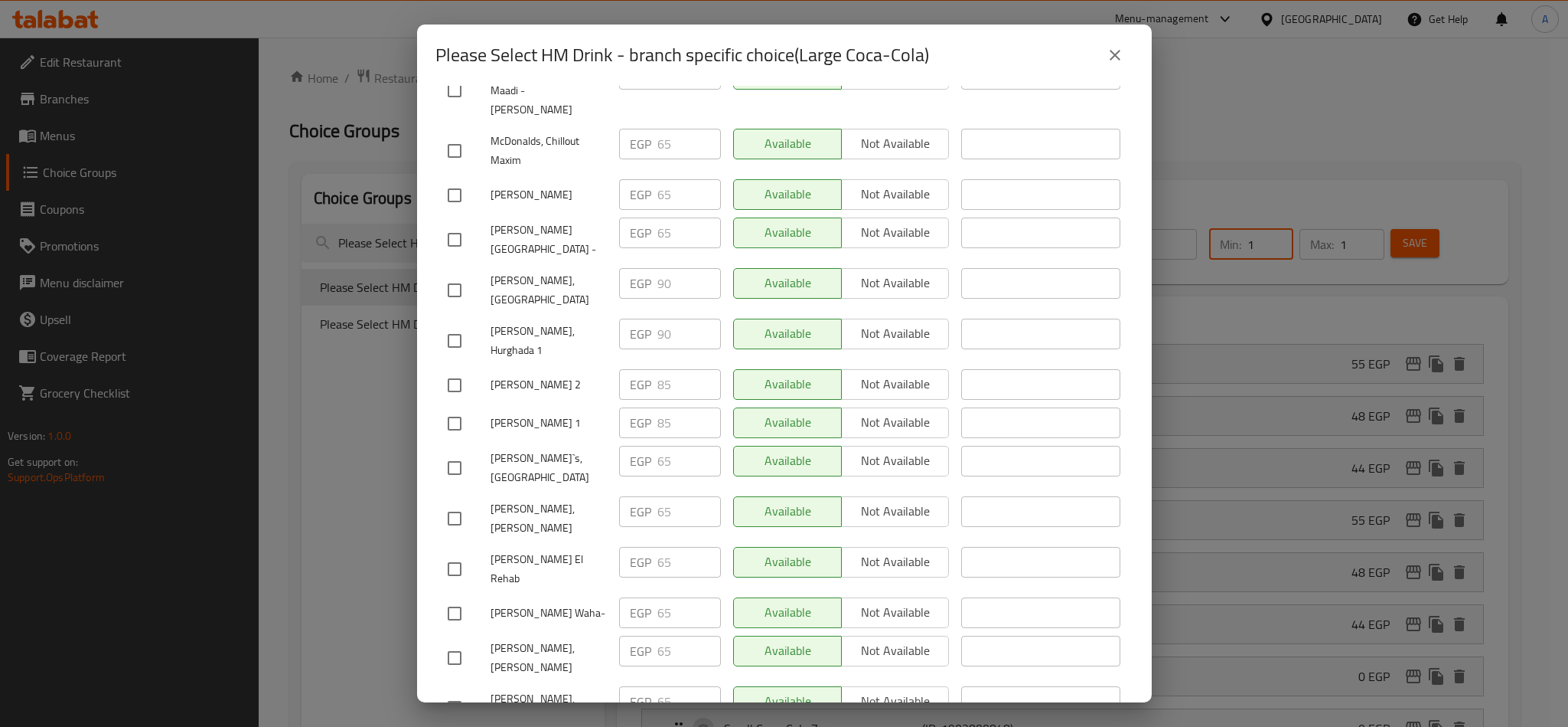
click at [1106, 55] on icon "close" at bounding box center [1115, 55] width 19 height 19
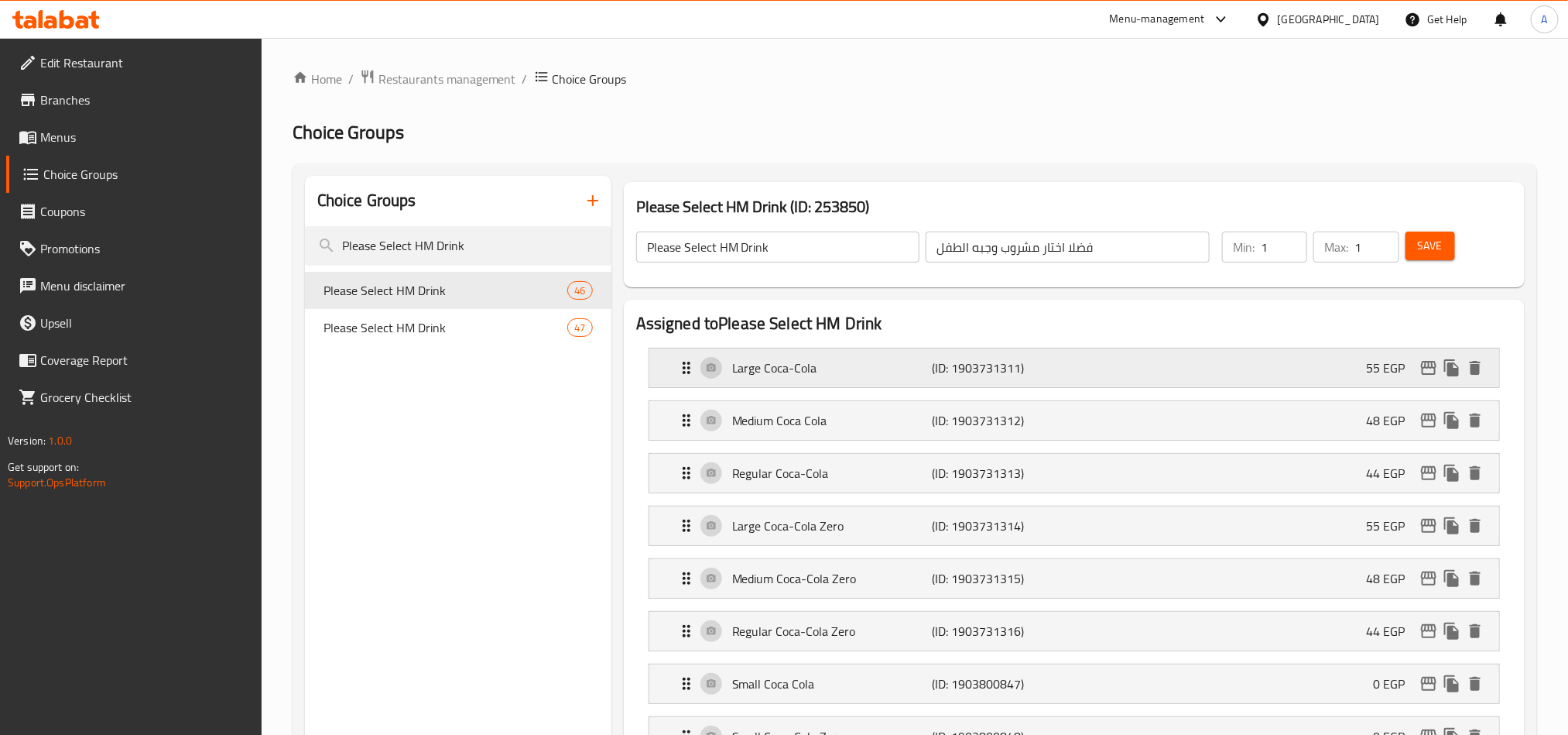
click at [1017, 360] on p "(ID: 1903731311)" at bounding box center [998, 368] width 133 height 19
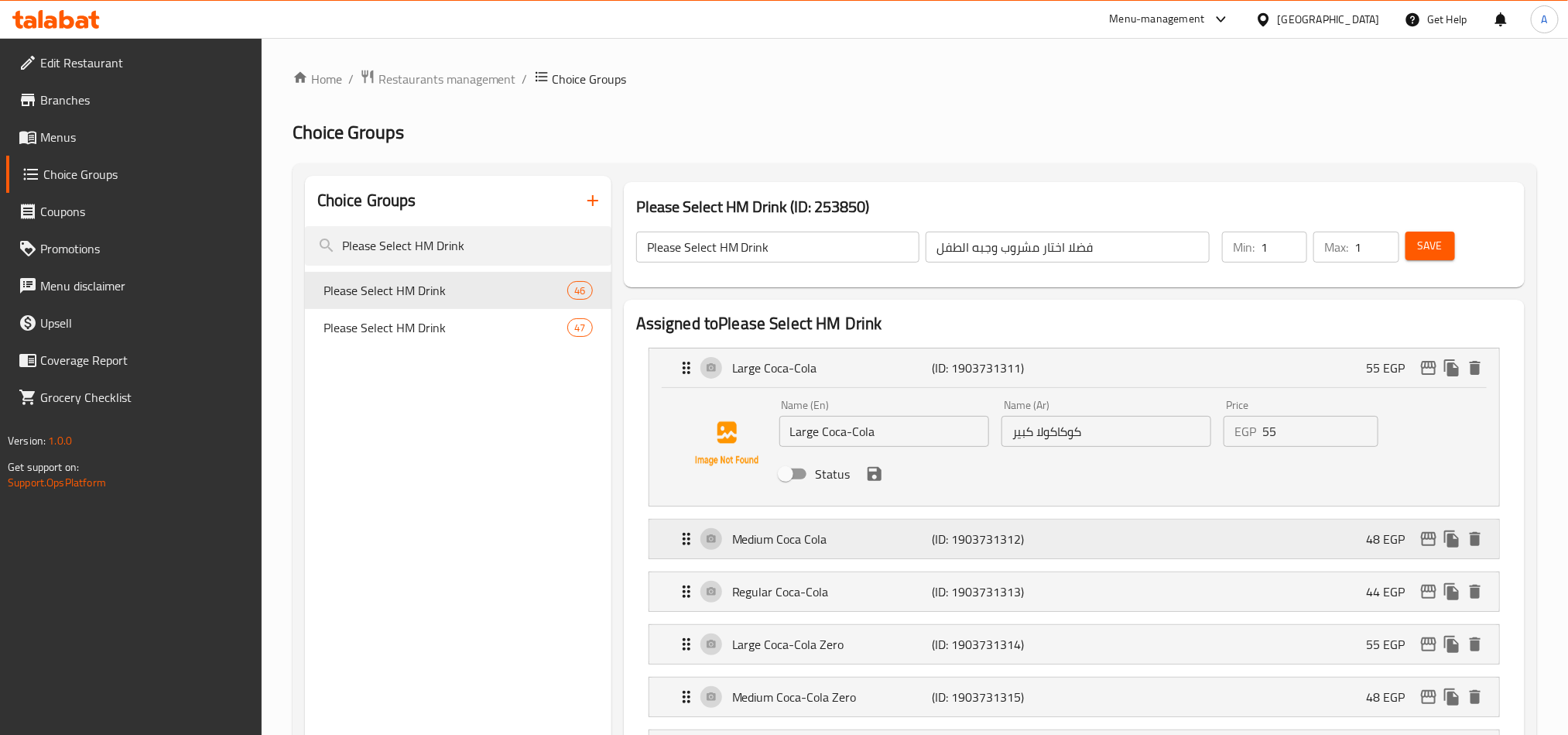
click at [980, 542] on p "(ID: 1903731312)" at bounding box center [998, 539] width 133 height 19
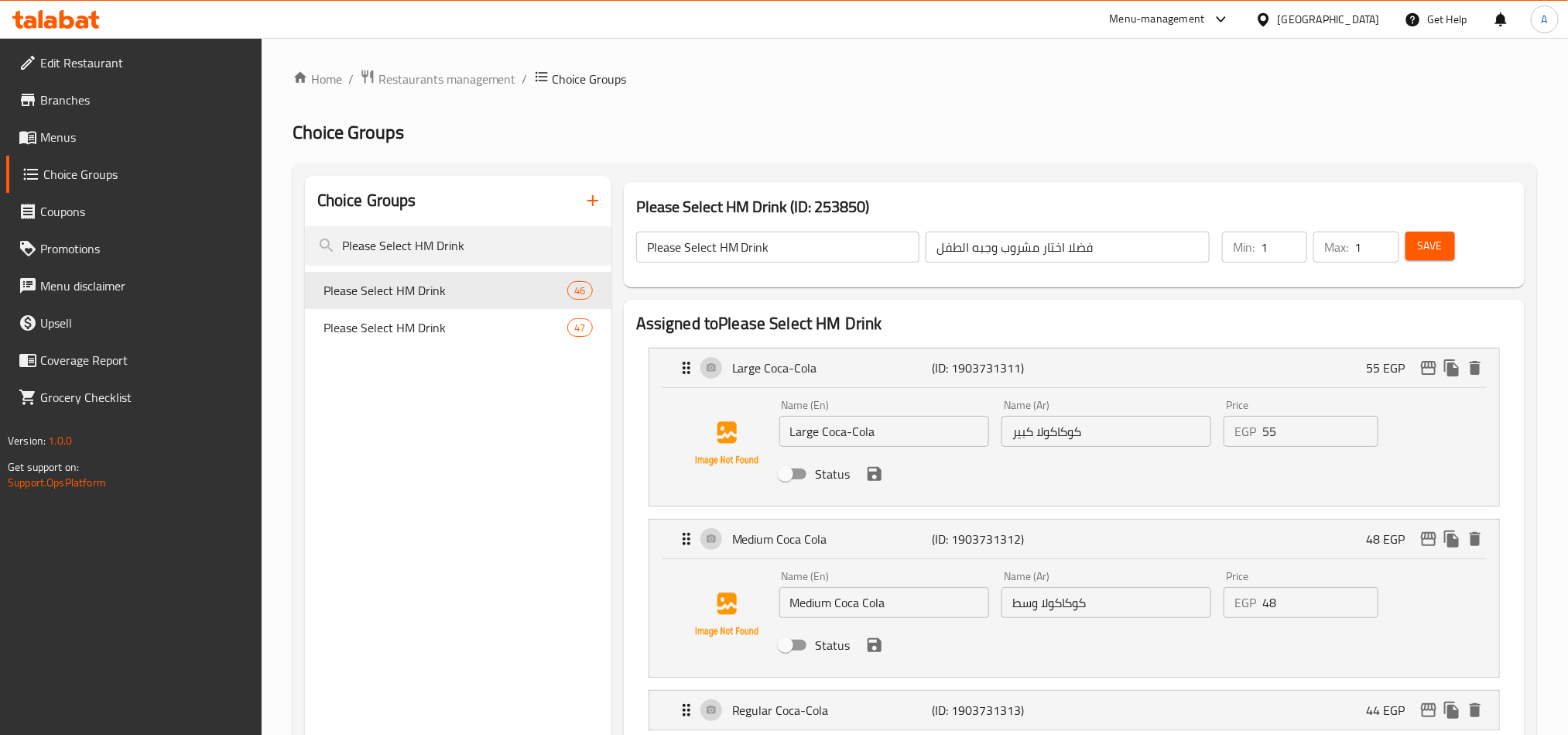
scroll to position [464, 0]
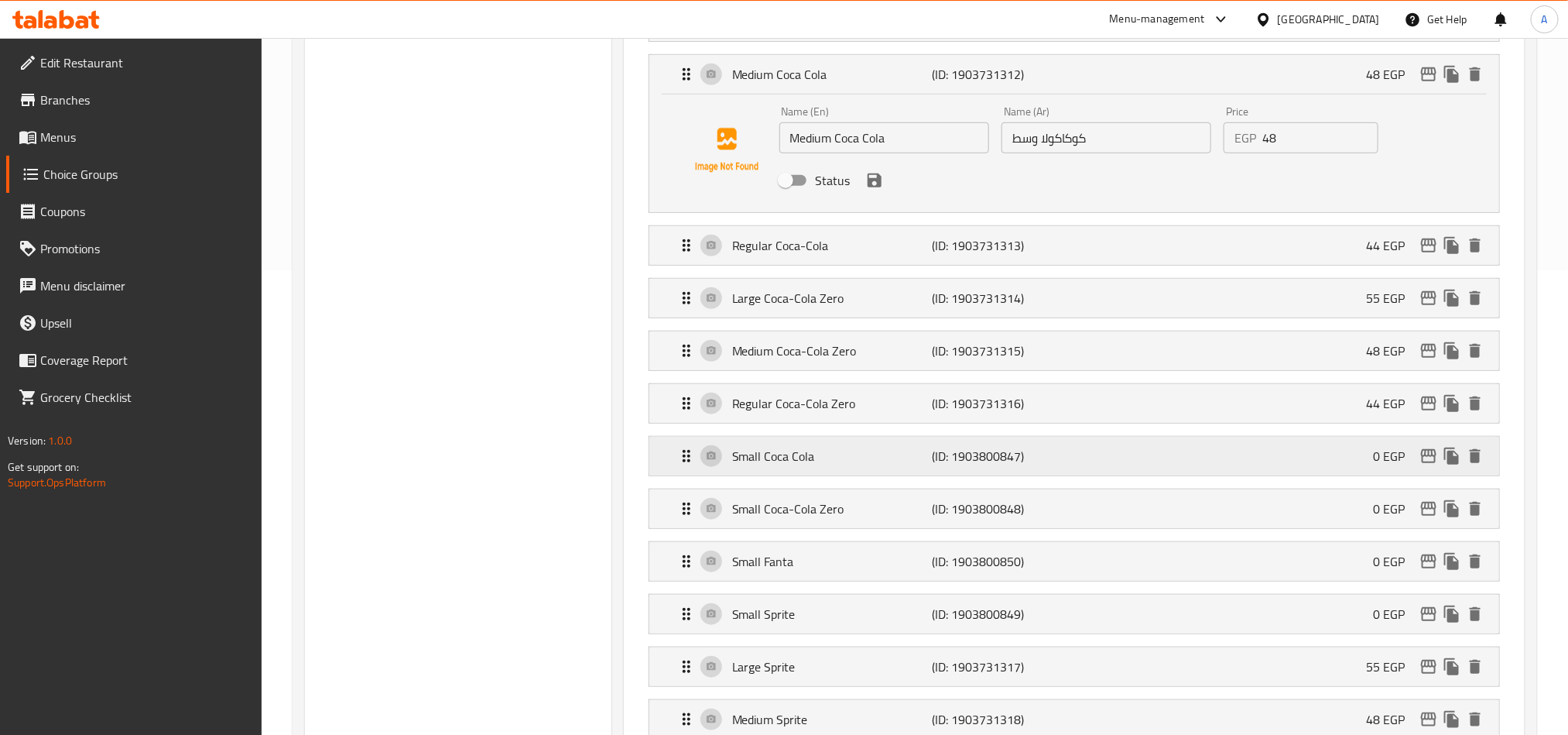
click at [966, 453] on p "(ID: 1903800847)" at bounding box center [998, 456] width 133 height 19
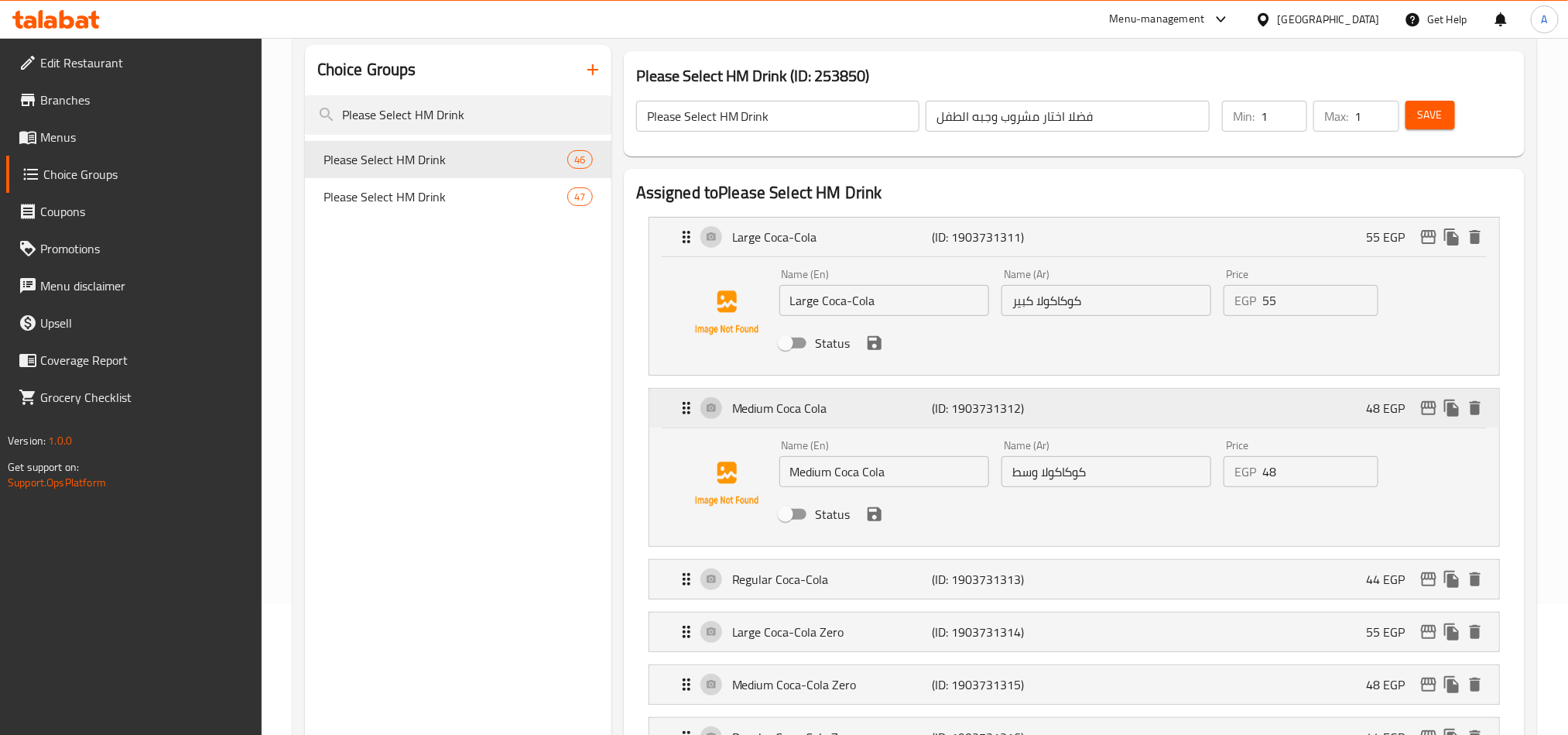
scroll to position [0, 0]
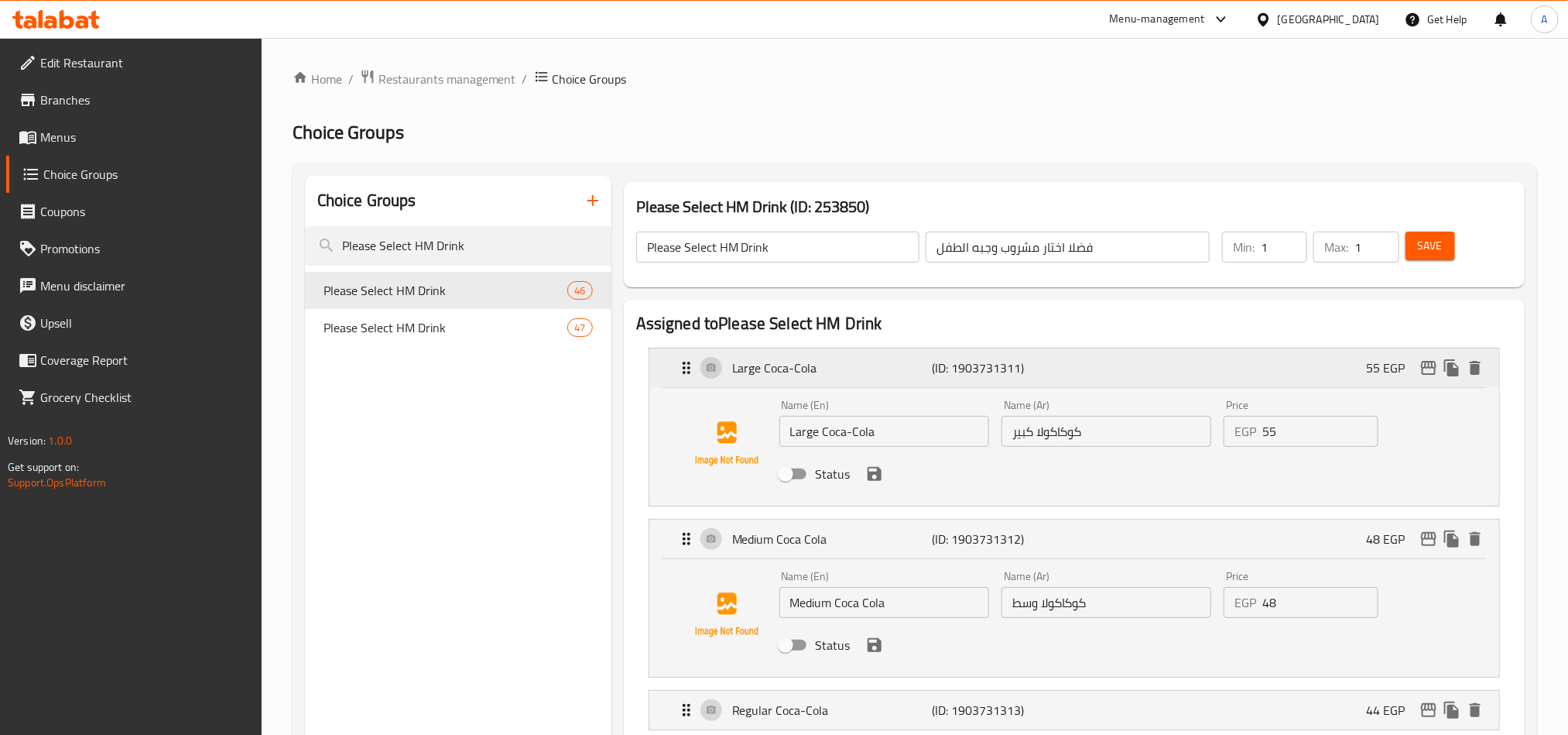
click at [1036, 365] on p "(ID: 1903731311)" at bounding box center [998, 368] width 133 height 19
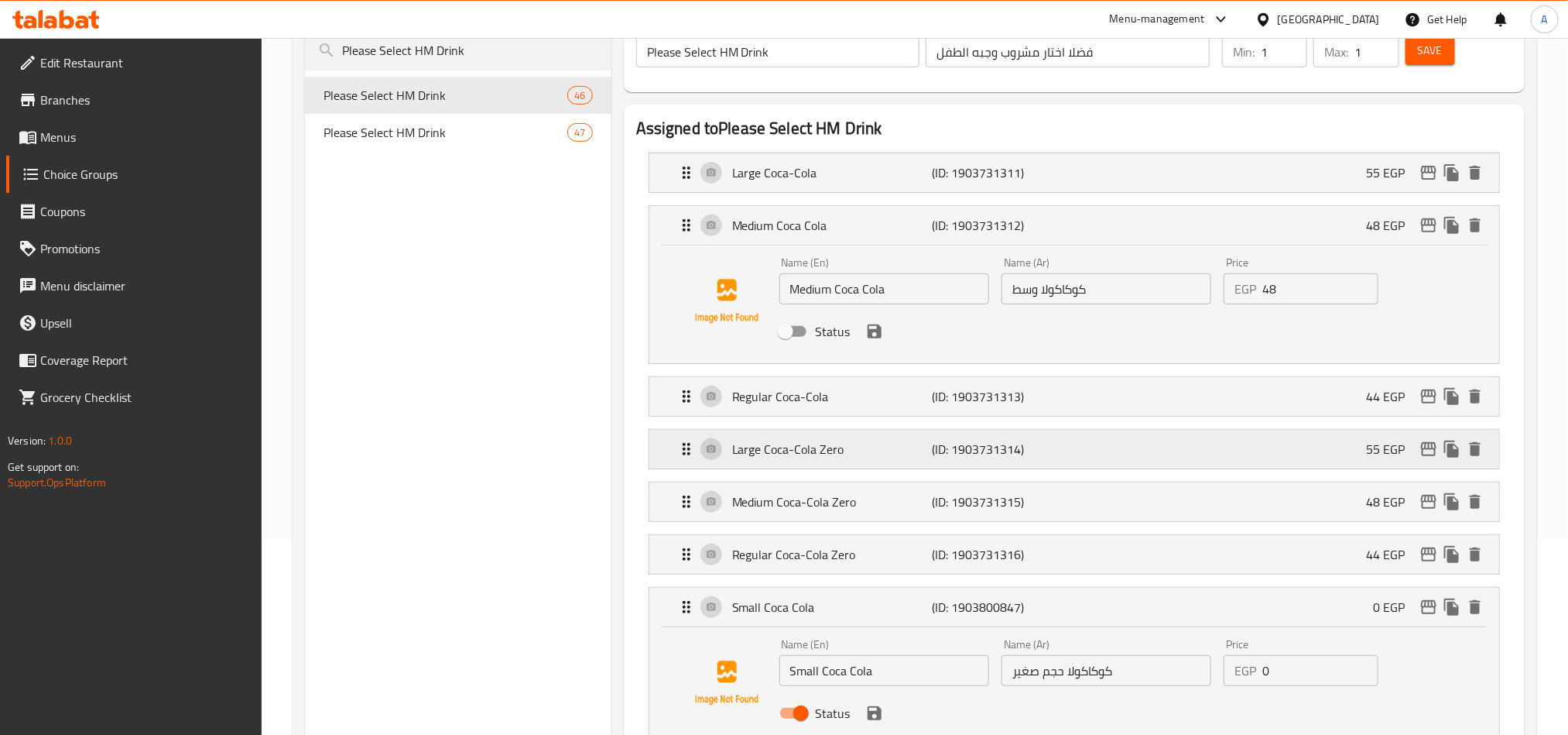
scroll to position [233, 0]
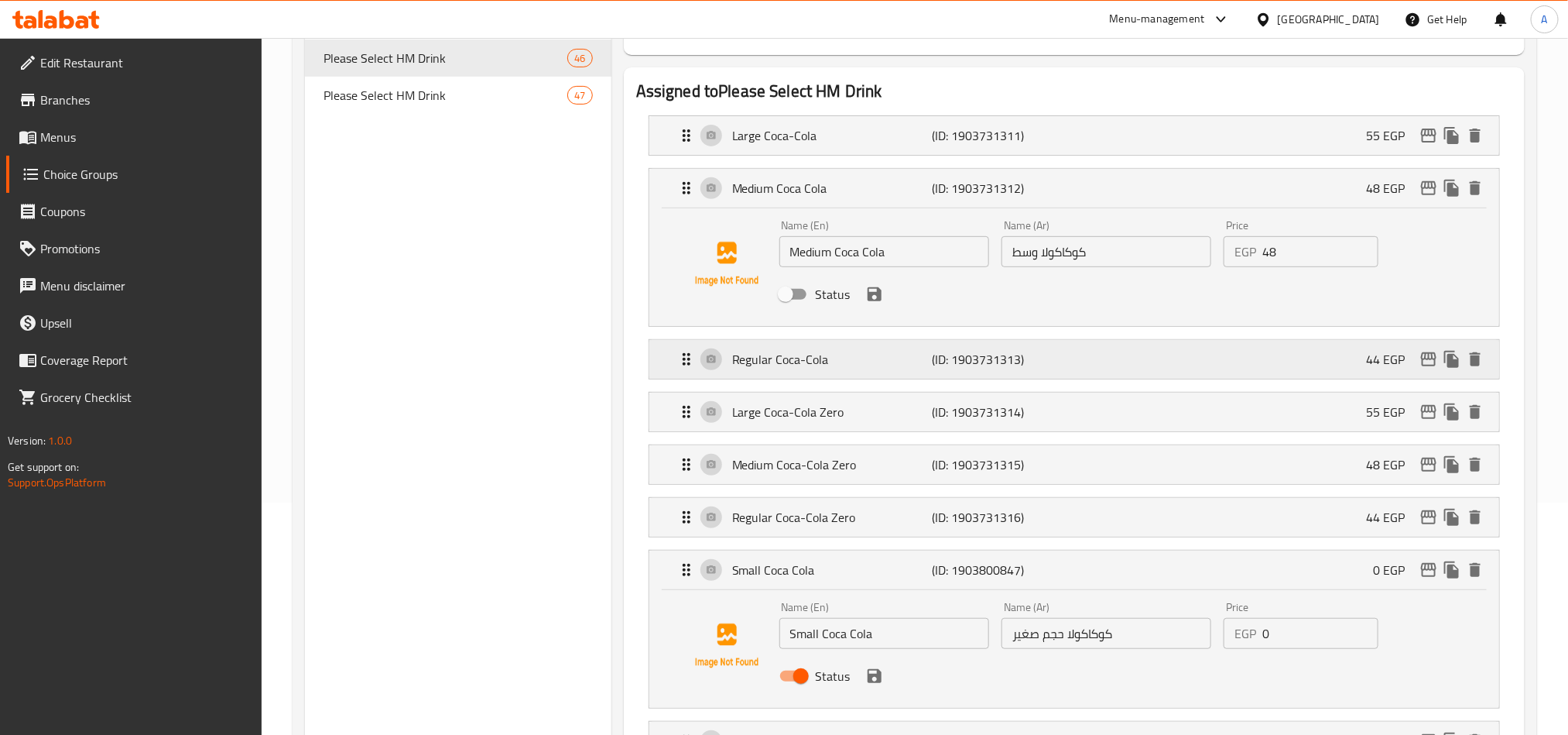
click at [984, 367] on p "(ID: 1903731313)" at bounding box center [998, 359] width 133 height 19
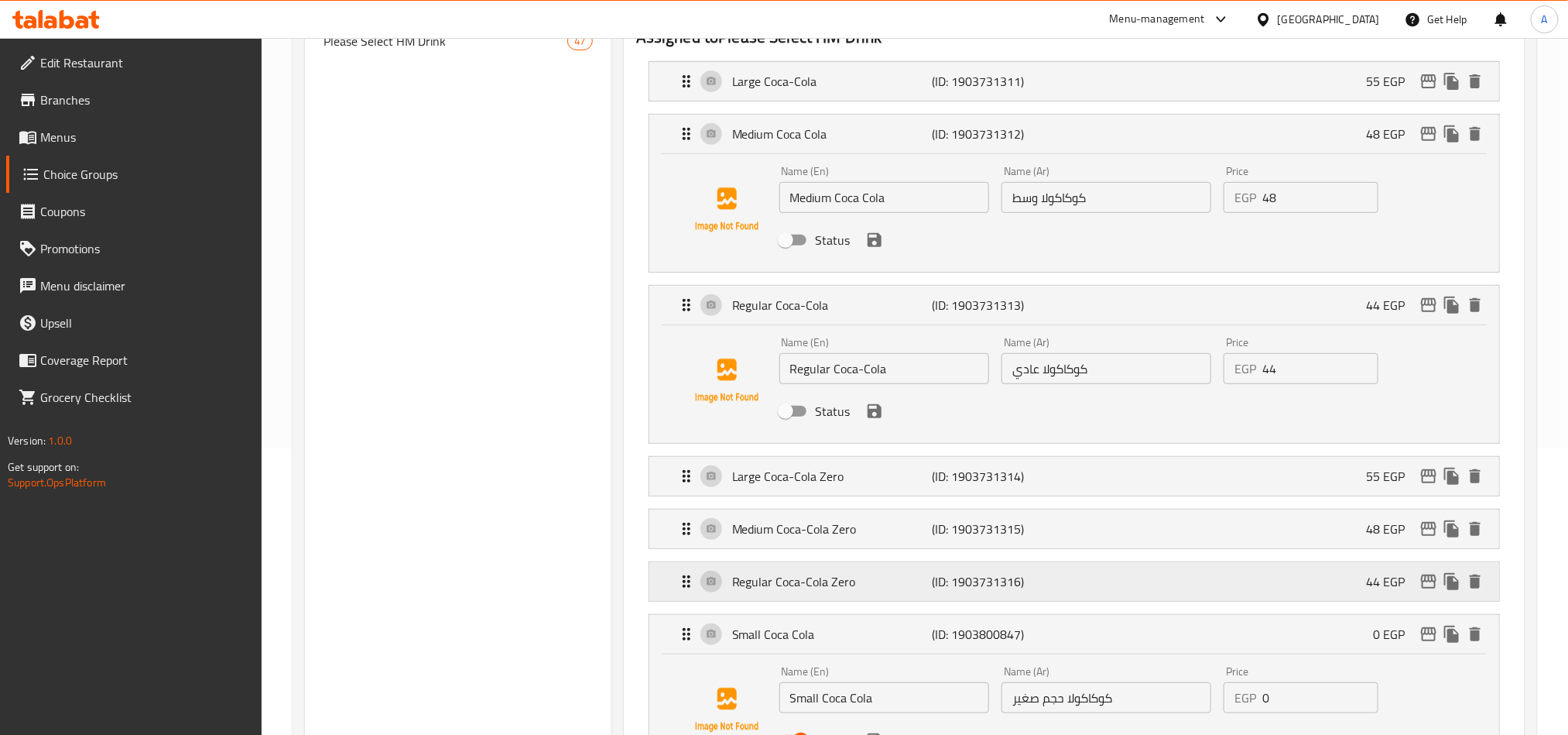
scroll to position [518, 0]
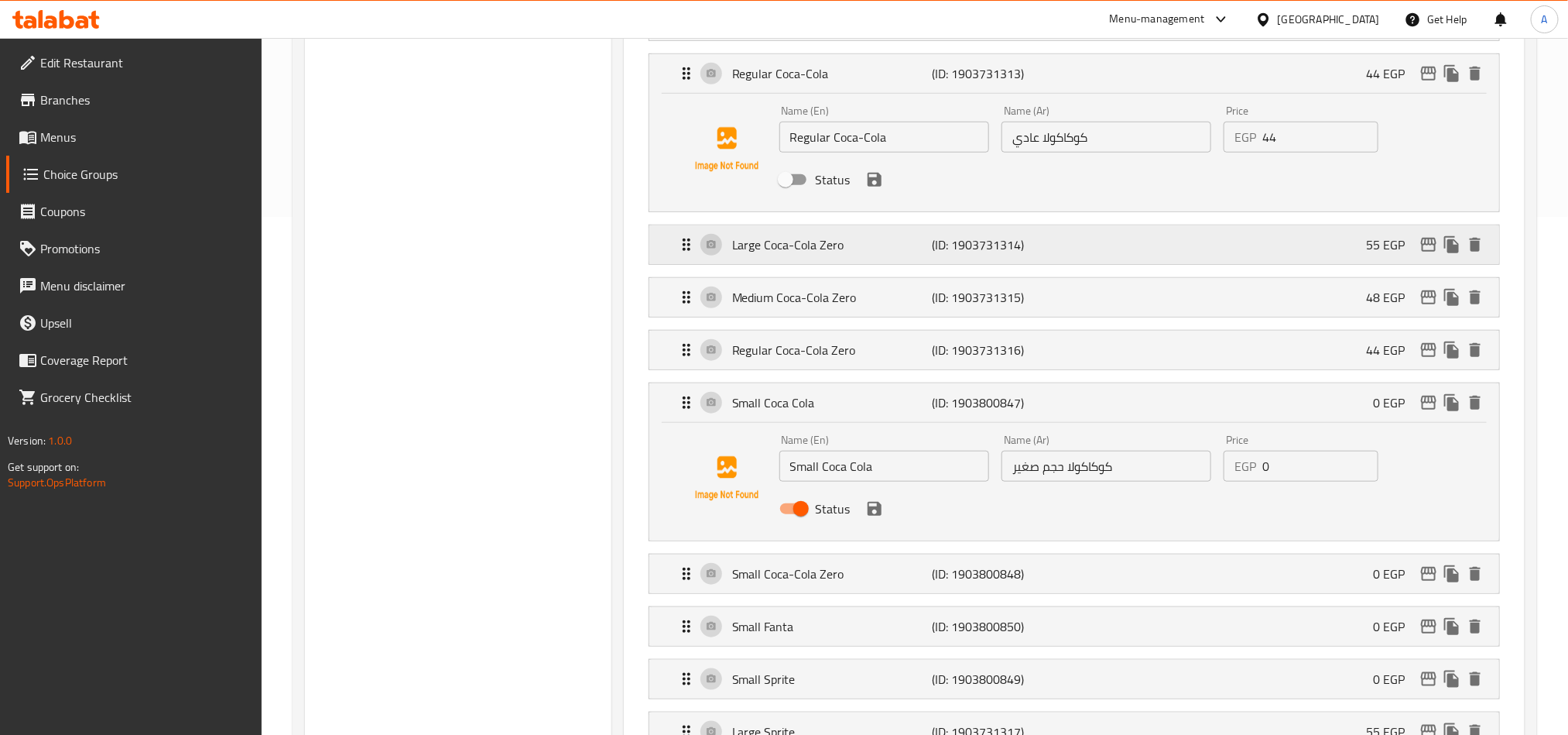
click at [868, 251] on p "Large Coca-Cola Zero" at bounding box center [832, 244] width 200 height 19
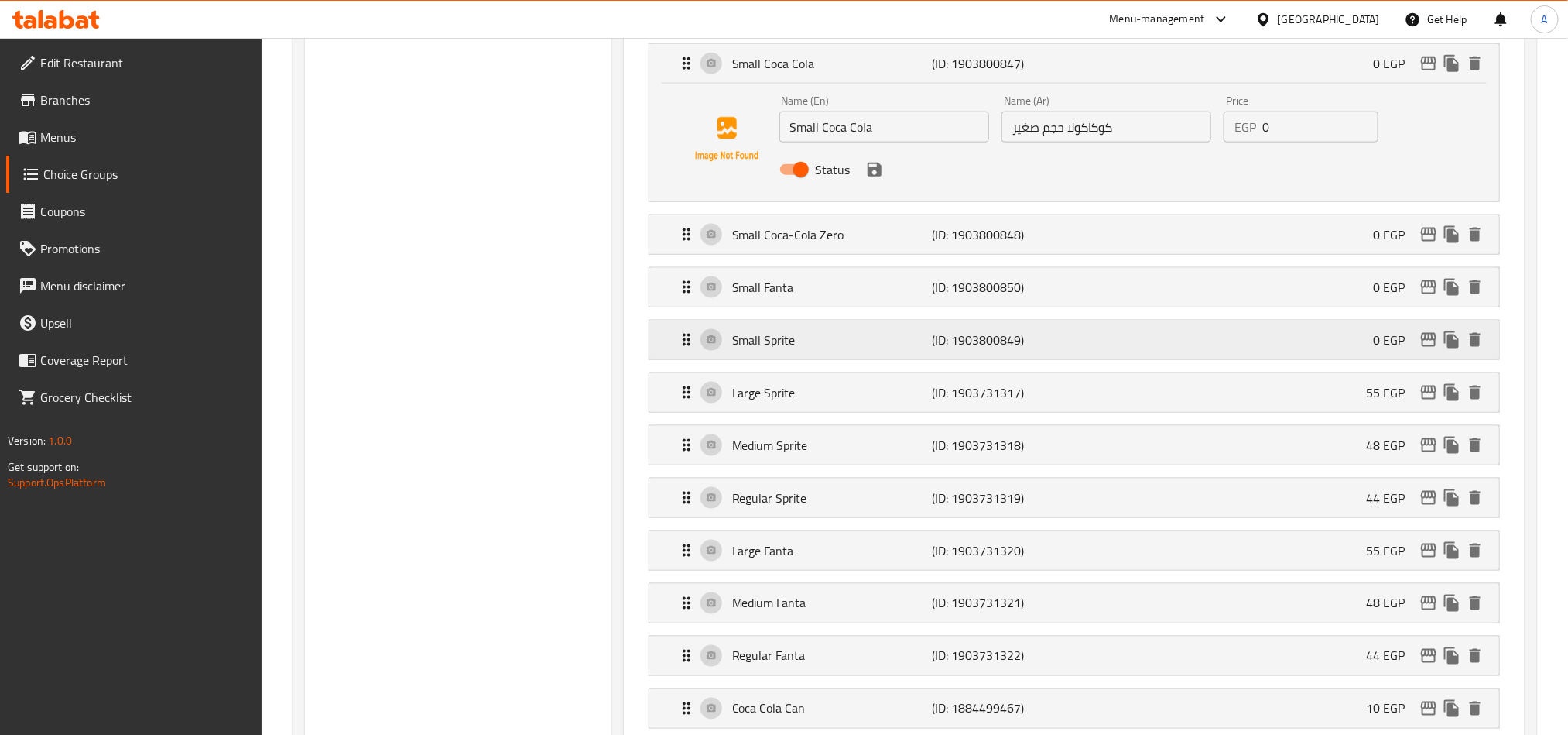
scroll to position [982, 0]
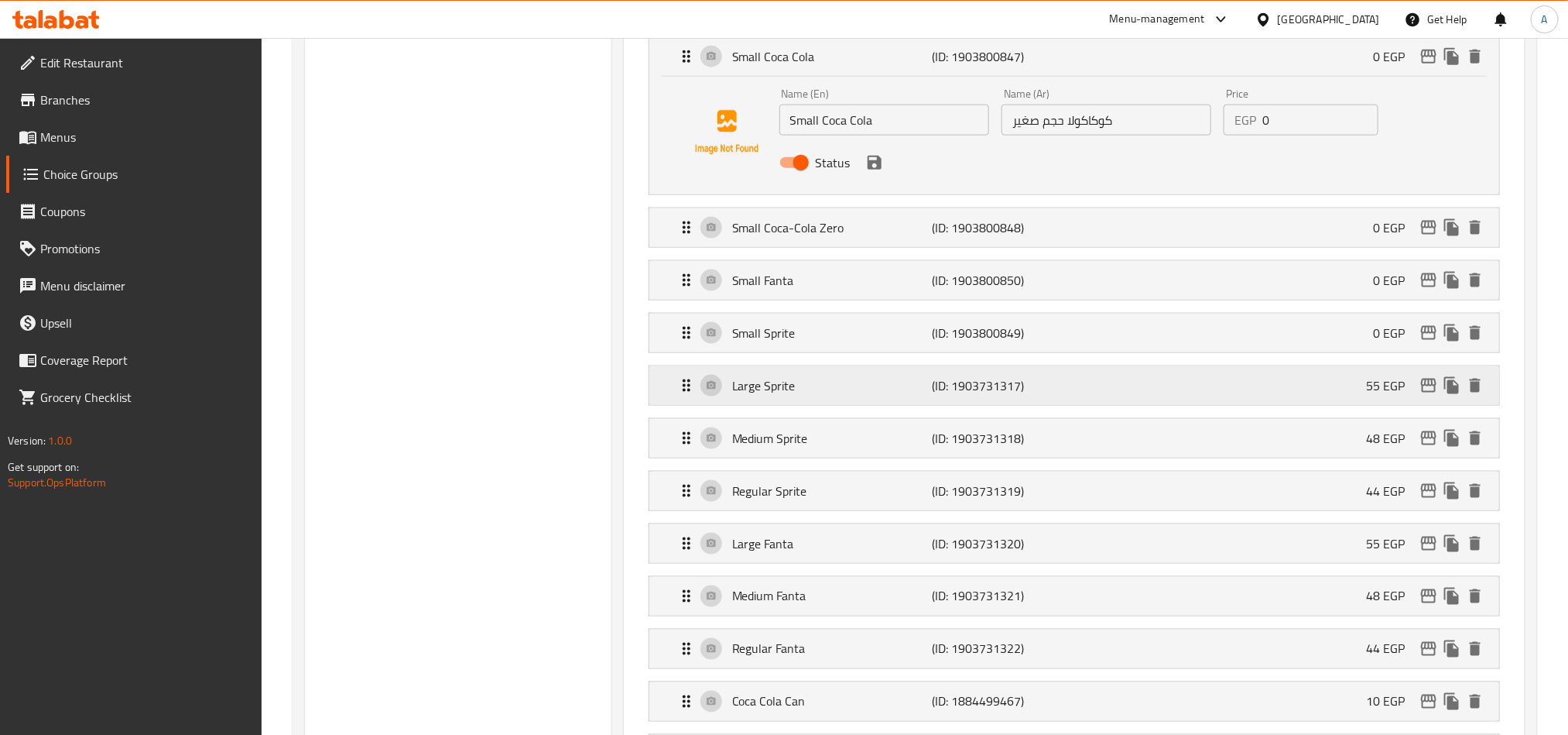
click at [878, 403] on div "Large Sprite (ID: 1903731317) 55 EGP" at bounding box center [1078, 385] width 803 height 39
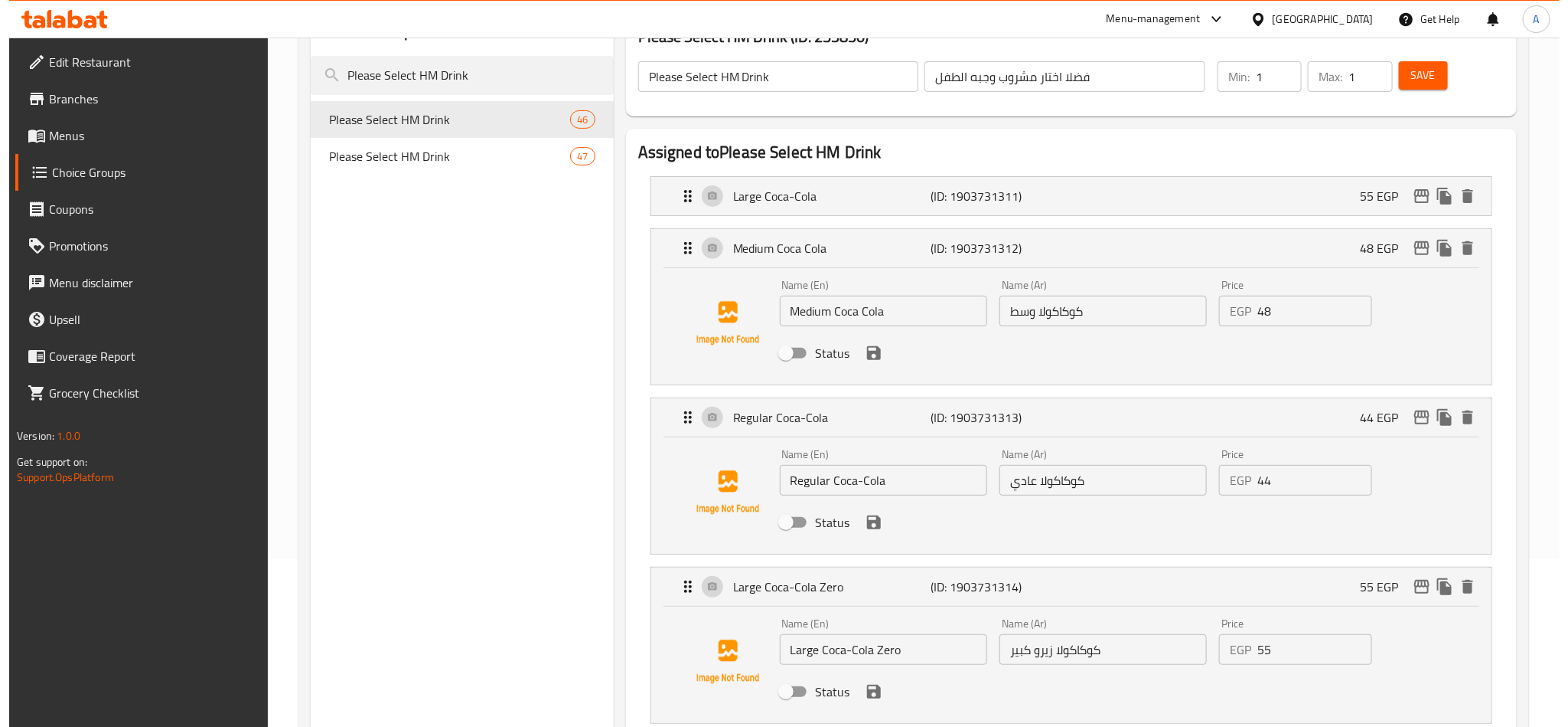
scroll to position [0, 0]
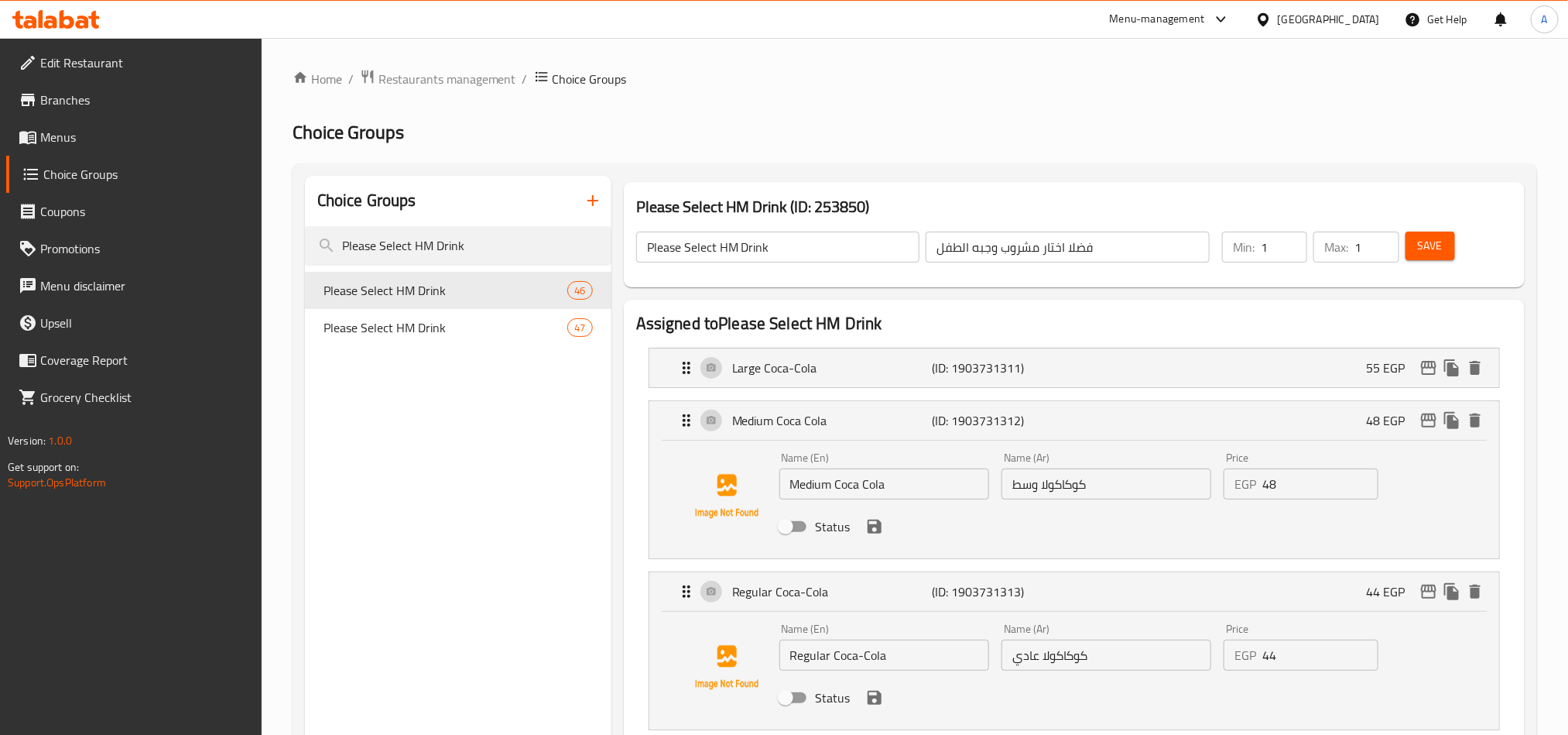
click at [843, 197] on h3 "Please Select HM Drink (ID: 253850)" at bounding box center [1074, 207] width 876 height 25
copy h3 "253850"
click at [1358, 19] on div "[GEOGRAPHIC_DATA]" at bounding box center [1329, 19] width 102 height 17
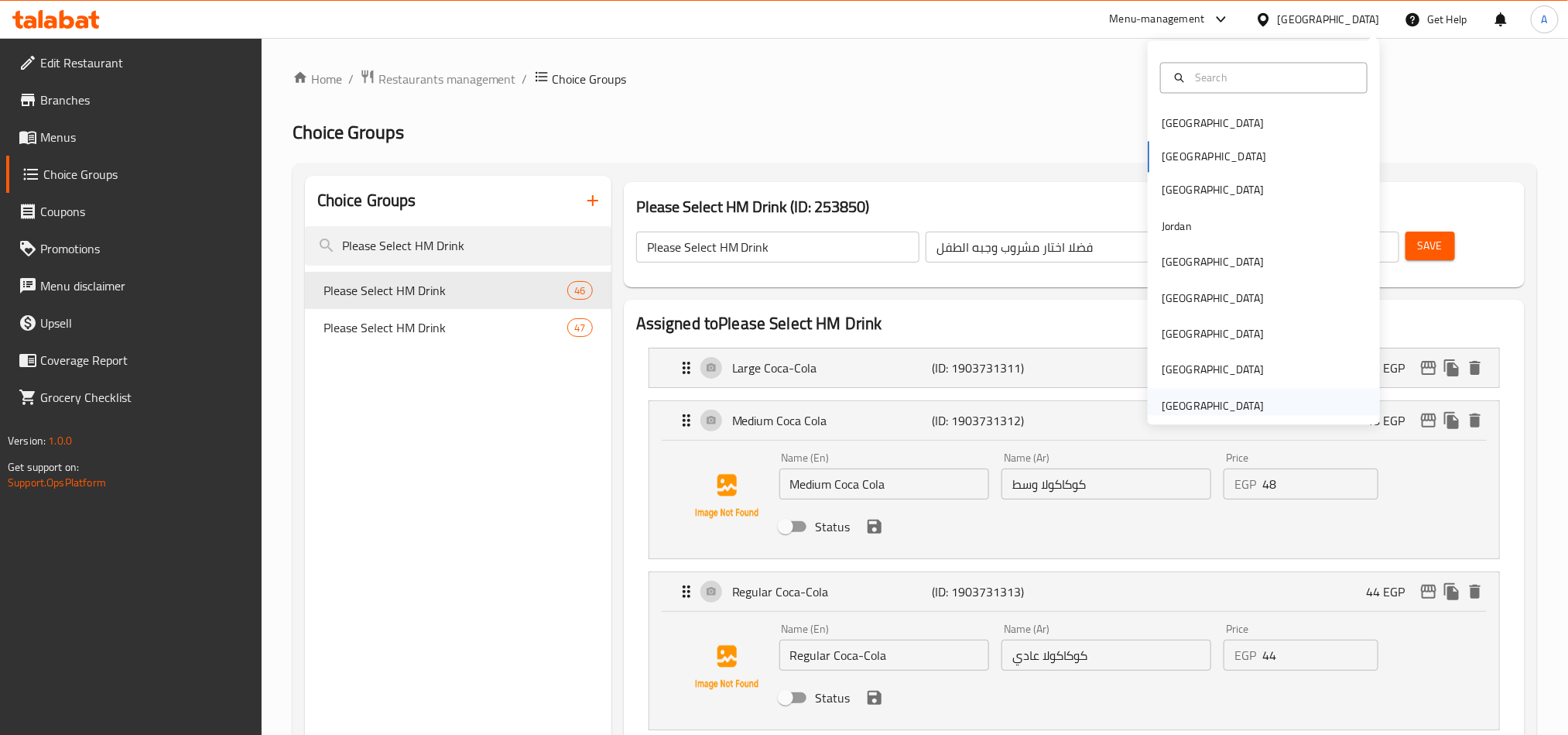
click at [1275, 410] on div "[GEOGRAPHIC_DATA]" at bounding box center [1264, 405] width 232 height 35
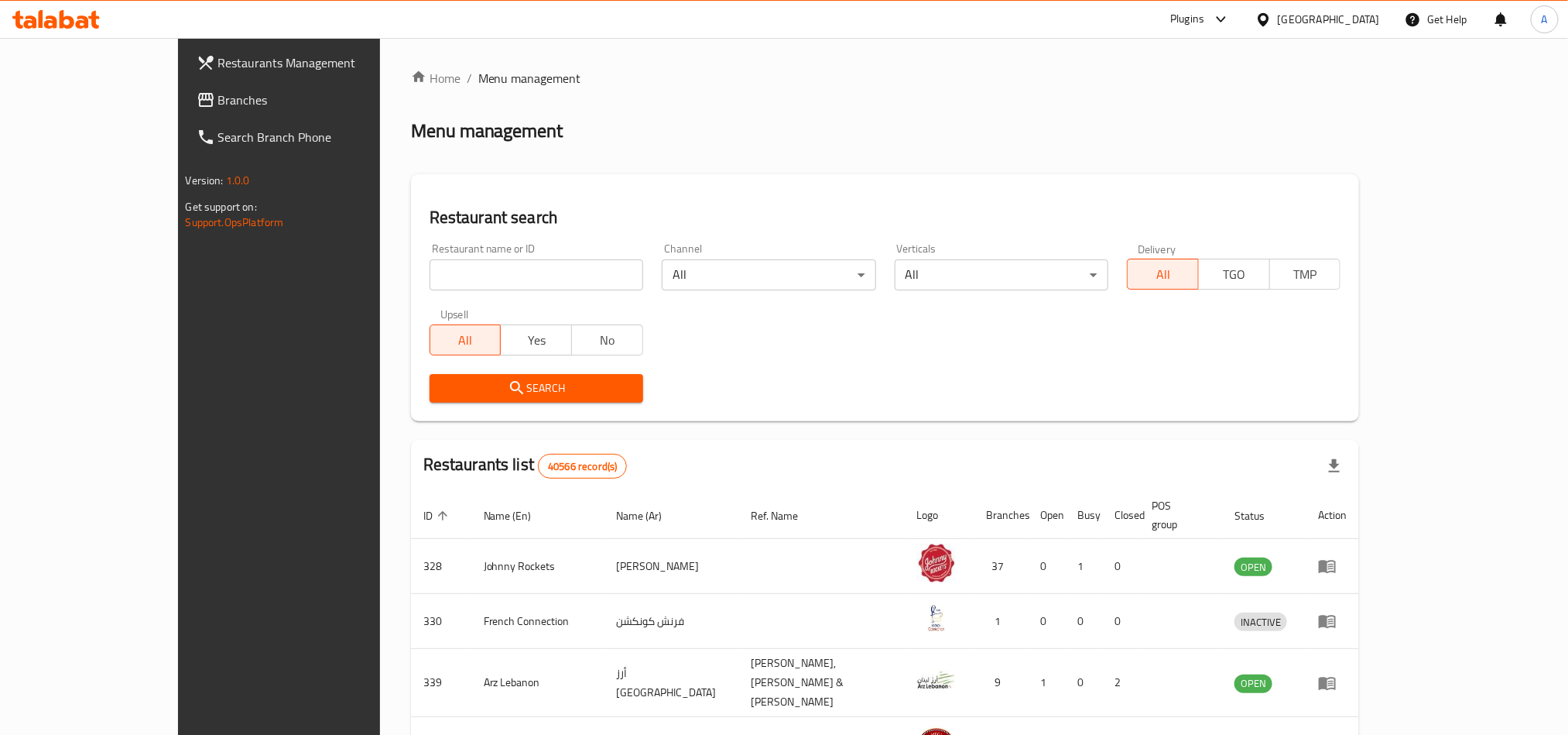
click at [420, 294] on div "Restaurant name or ID Restaurant name or ID" at bounding box center [537, 267] width 232 height 66
click at [430, 277] on input "search" at bounding box center [536, 275] width 214 height 31
paste input "Lokmat Baladna,[GEOGRAPHIC_DATA]"
click at [467, 279] on input "Lokmat Baladna,[GEOGRAPHIC_DATA]" at bounding box center [536, 275] width 214 height 31
drag, startPoint x: 467, startPoint y: 279, endPoint x: 418, endPoint y: 267, distance: 50.4
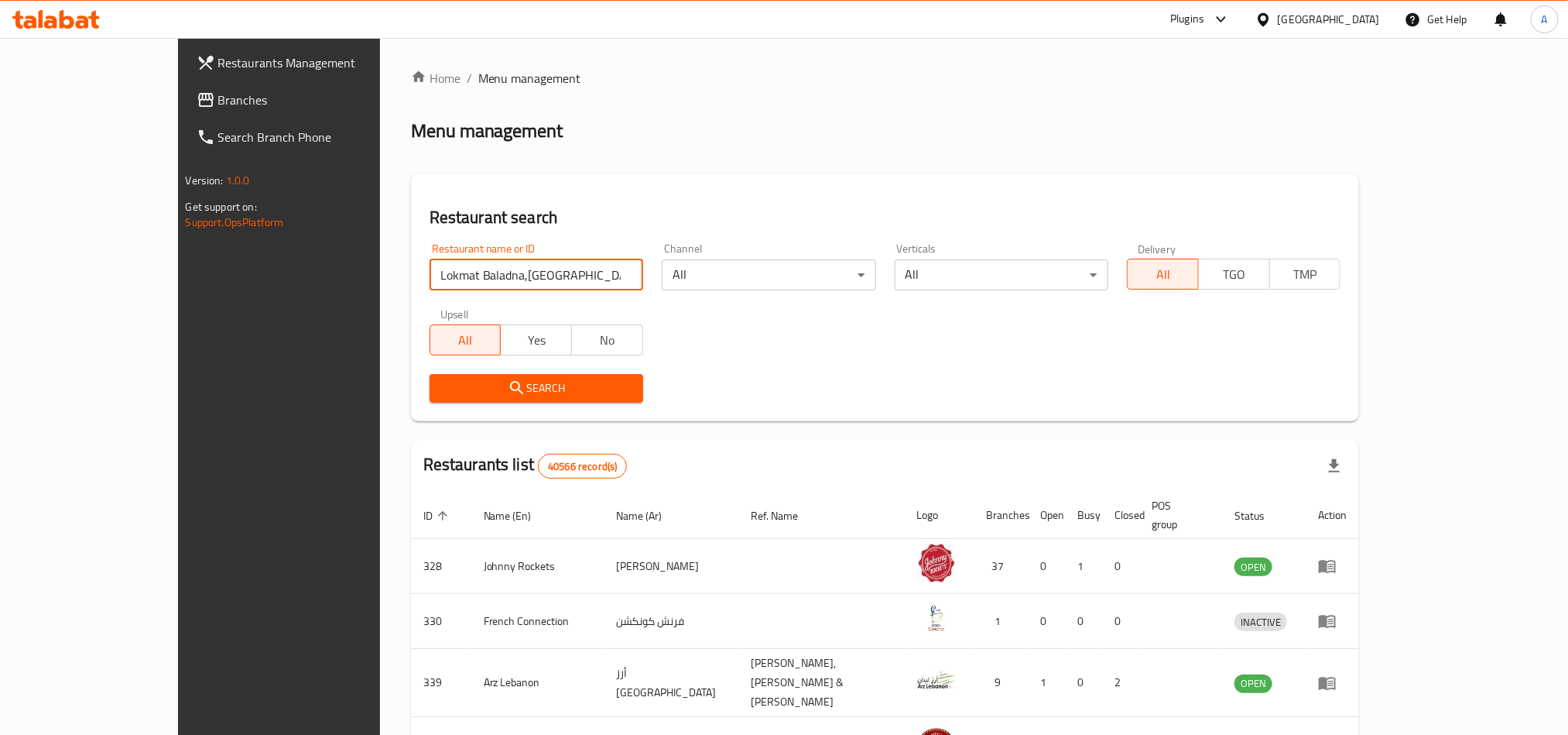
click at [430, 267] on input "Lokmat Baladna,[GEOGRAPHIC_DATA]" at bounding box center [536, 275] width 214 height 31
type input "Lokmat Baladna"
click button "Search" at bounding box center [536, 388] width 214 height 29
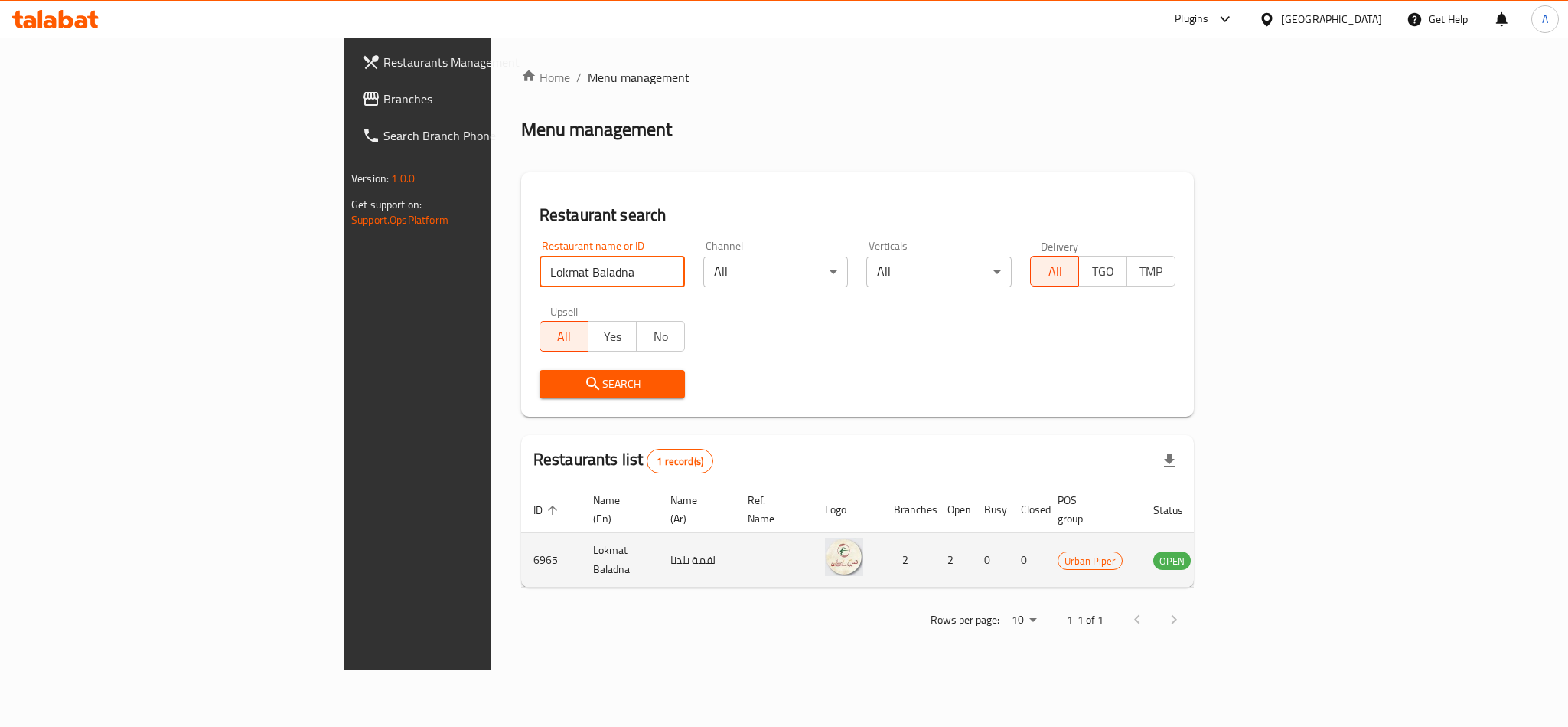
click at [1274, 533] on td "enhanced table" at bounding box center [1248, 560] width 53 height 55
click at [1262, 551] on link "enhanced table" at bounding box center [1248, 560] width 29 height 19
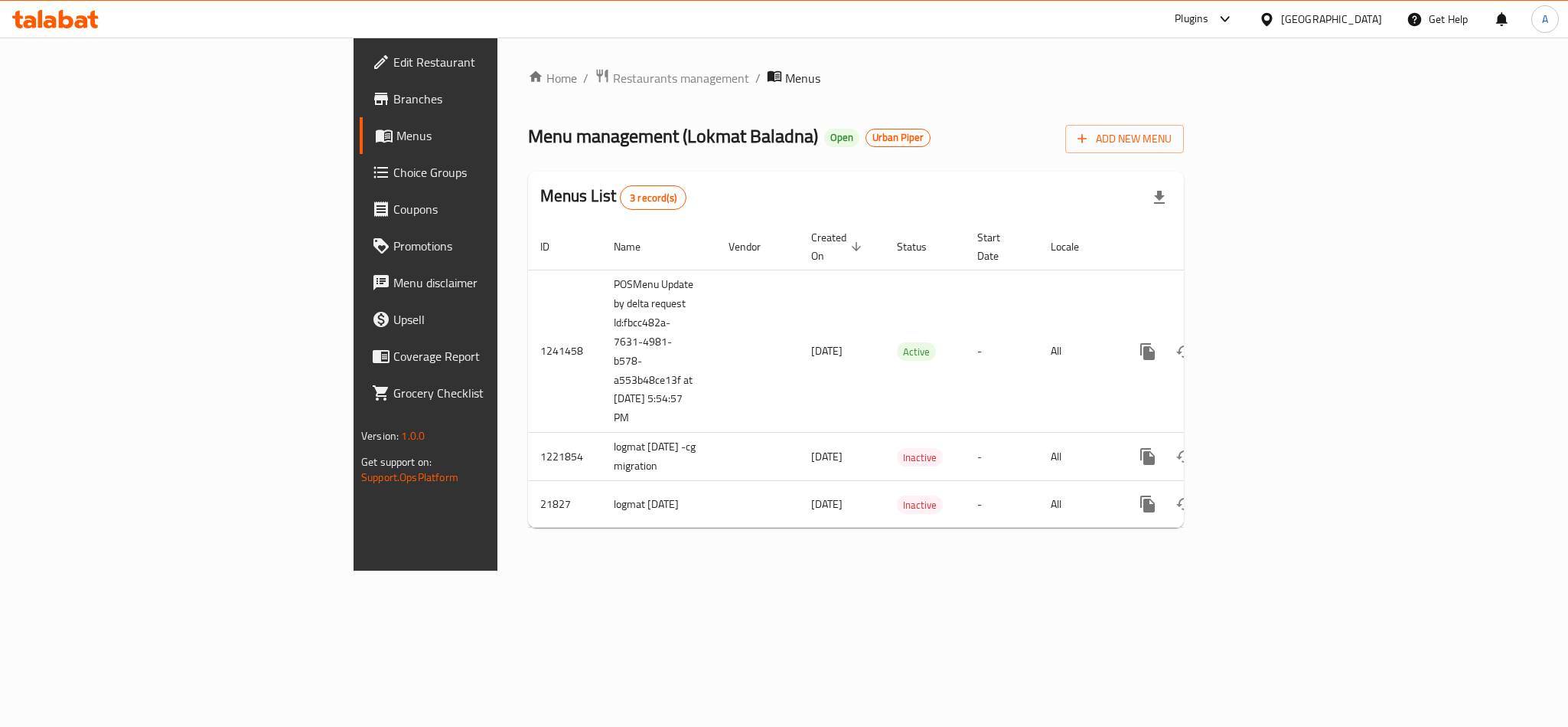
click at [394, 96] on span "Branches" at bounding box center [498, 99] width 210 height 19
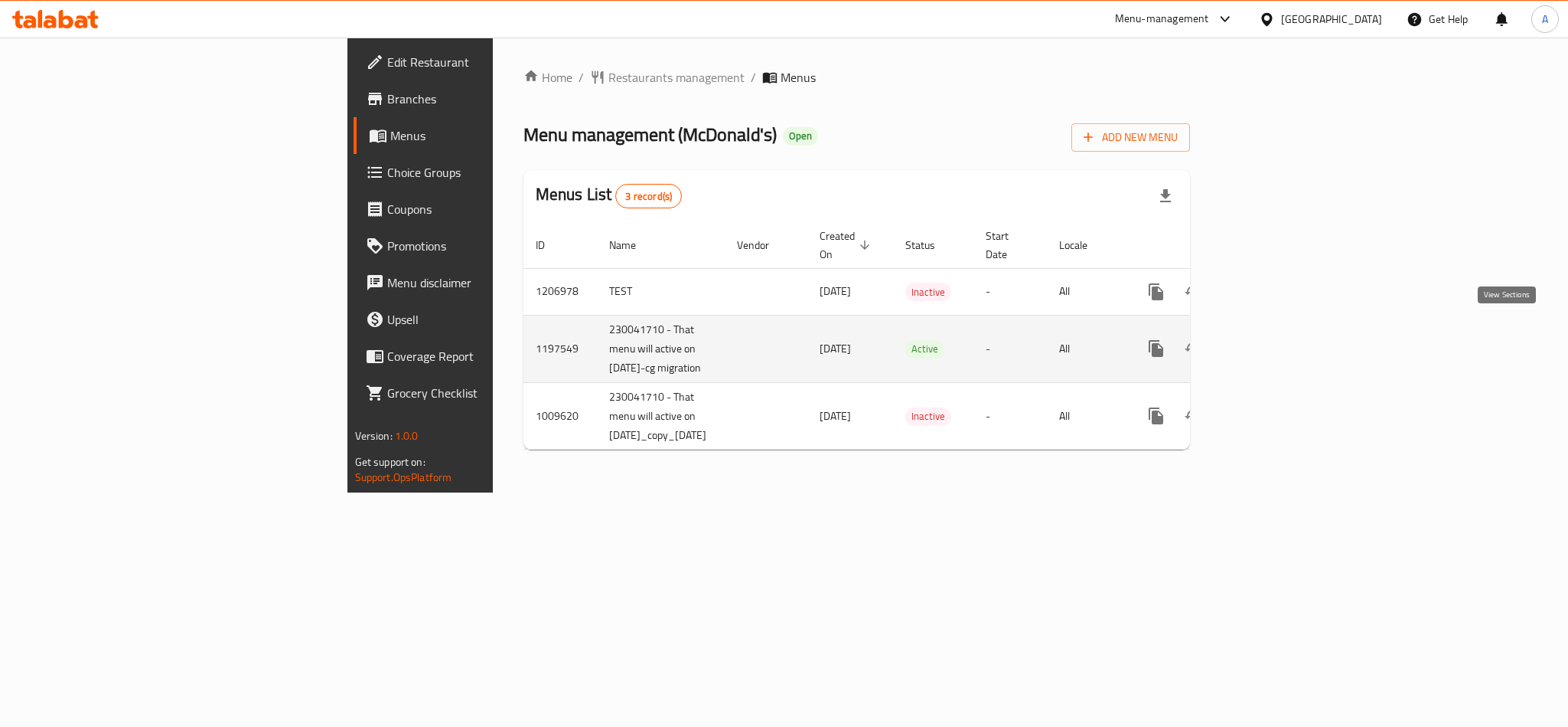
click at [1285, 341] on link "enhanced table" at bounding box center [1266, 348] width 37 height 37
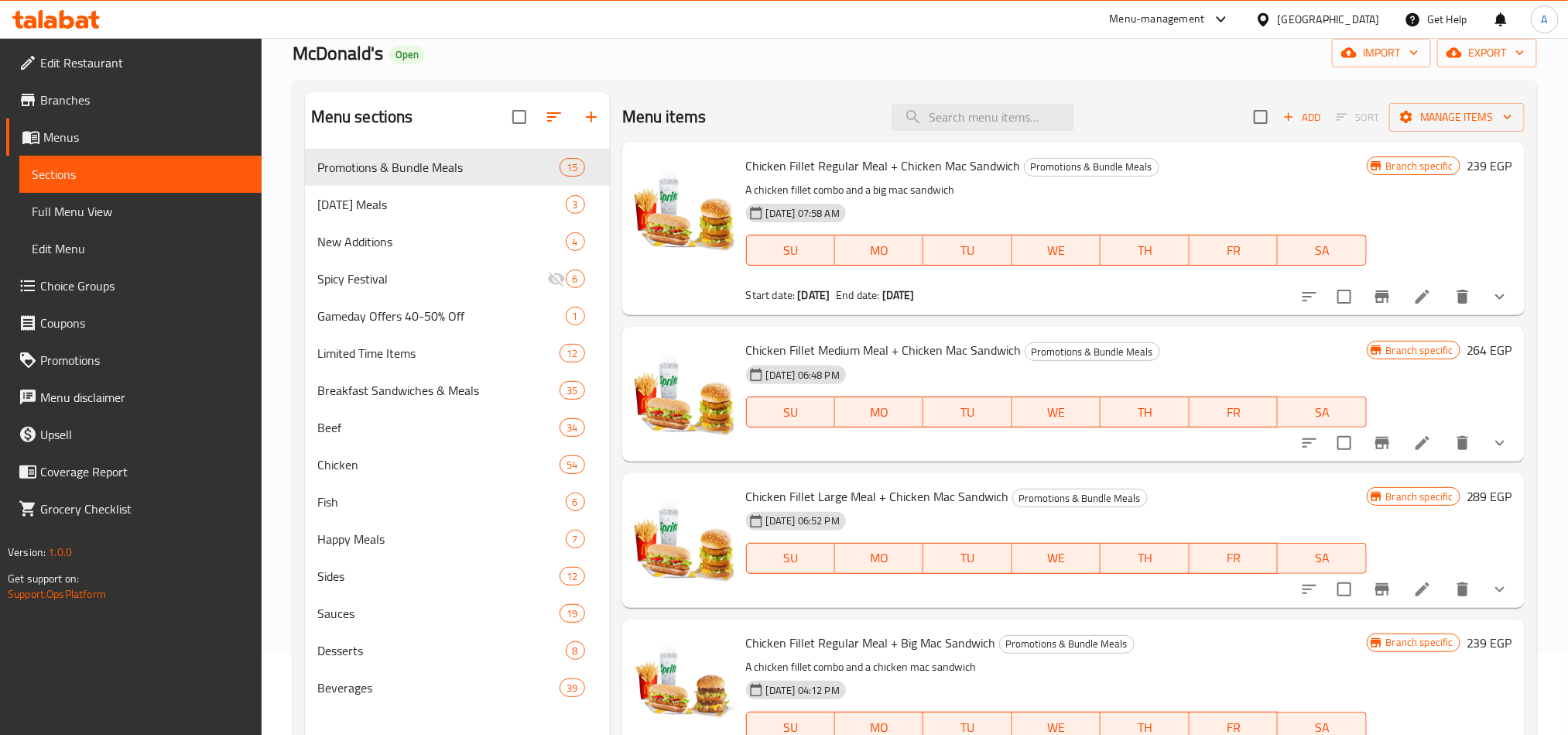
scroll to position [217, 0]
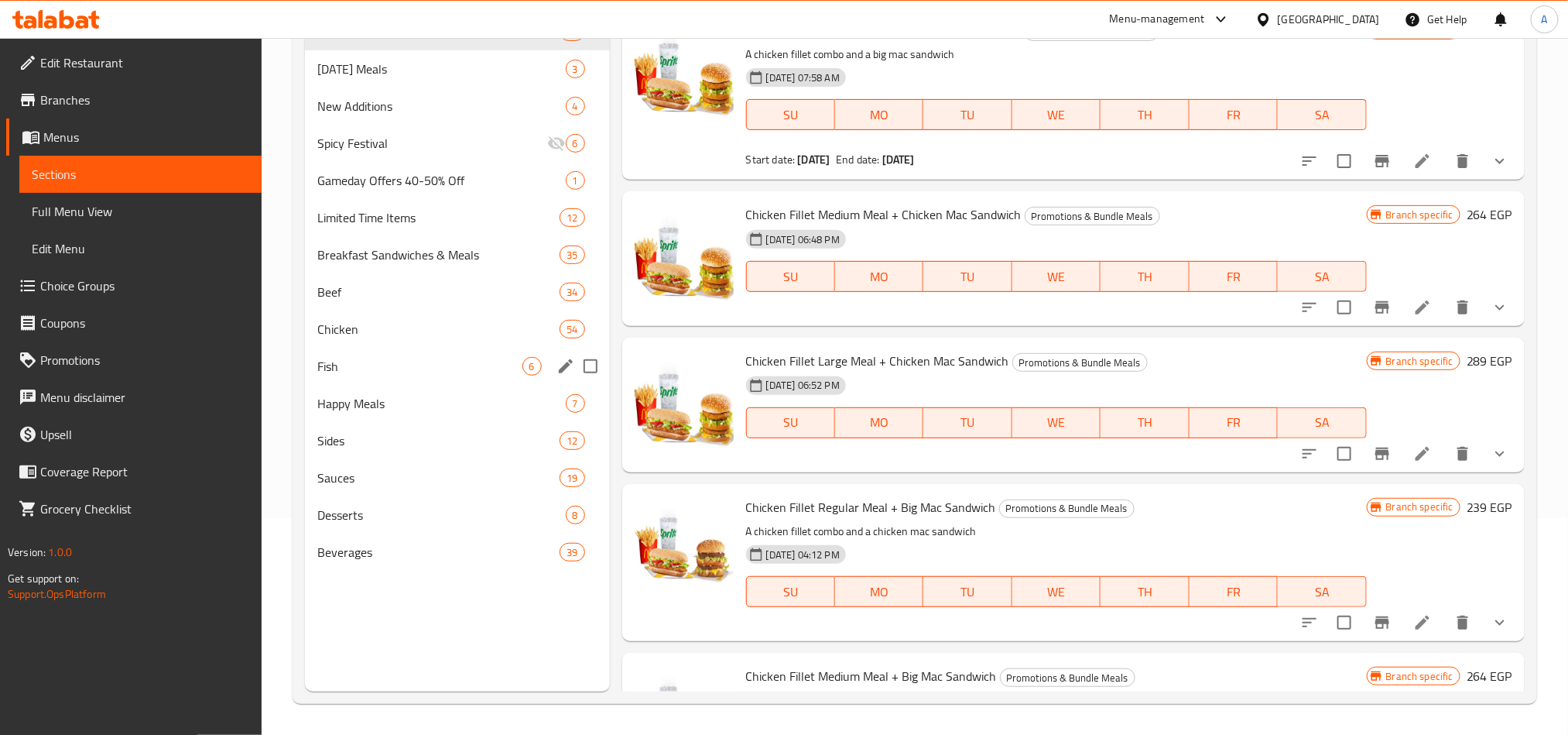
click at [372, 382] on div "Fish 6" at bounding box center [458, 365] width 305 height 37
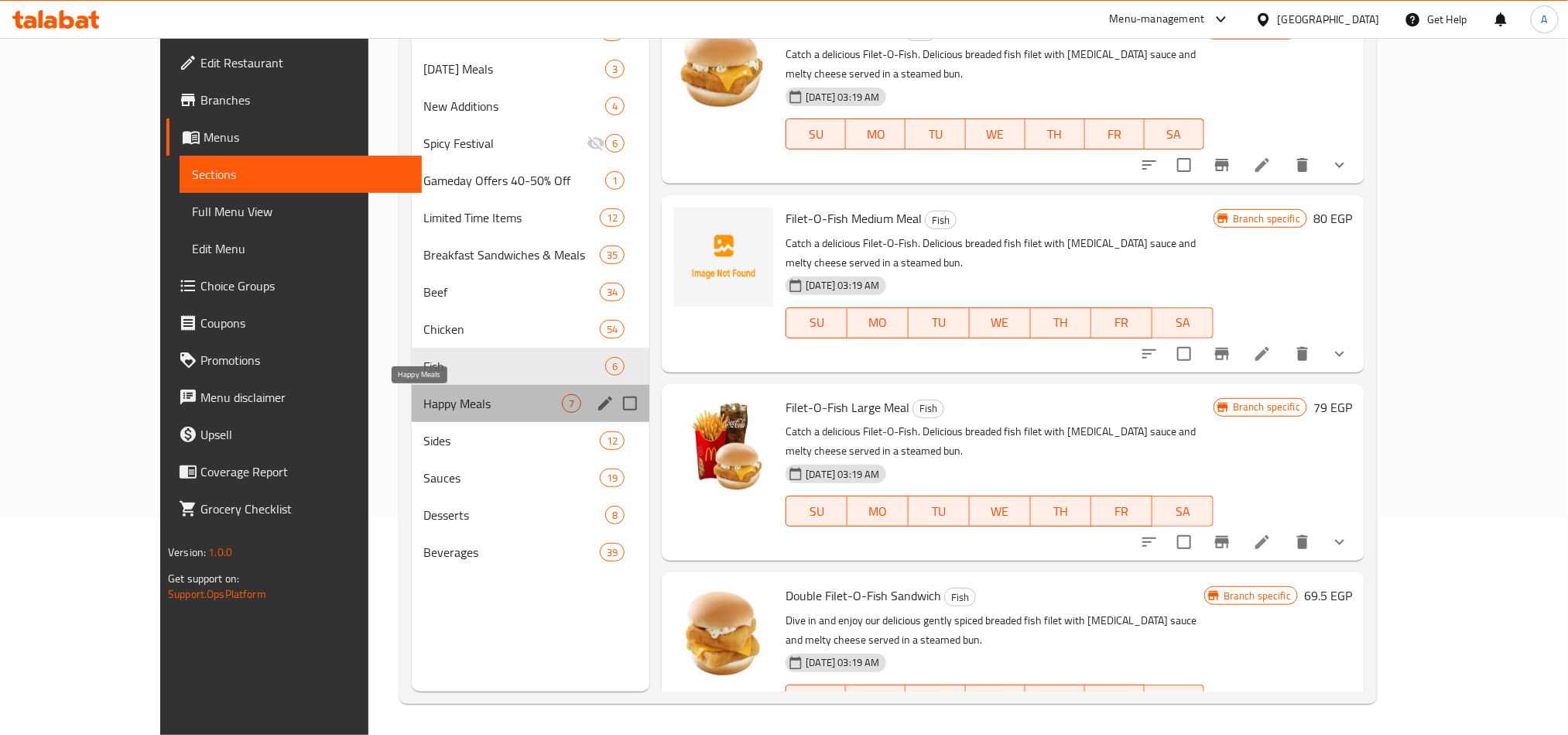
click at [424, 396] on span "Happy Meals" at bounding box center [493, 403] width 138 height 19
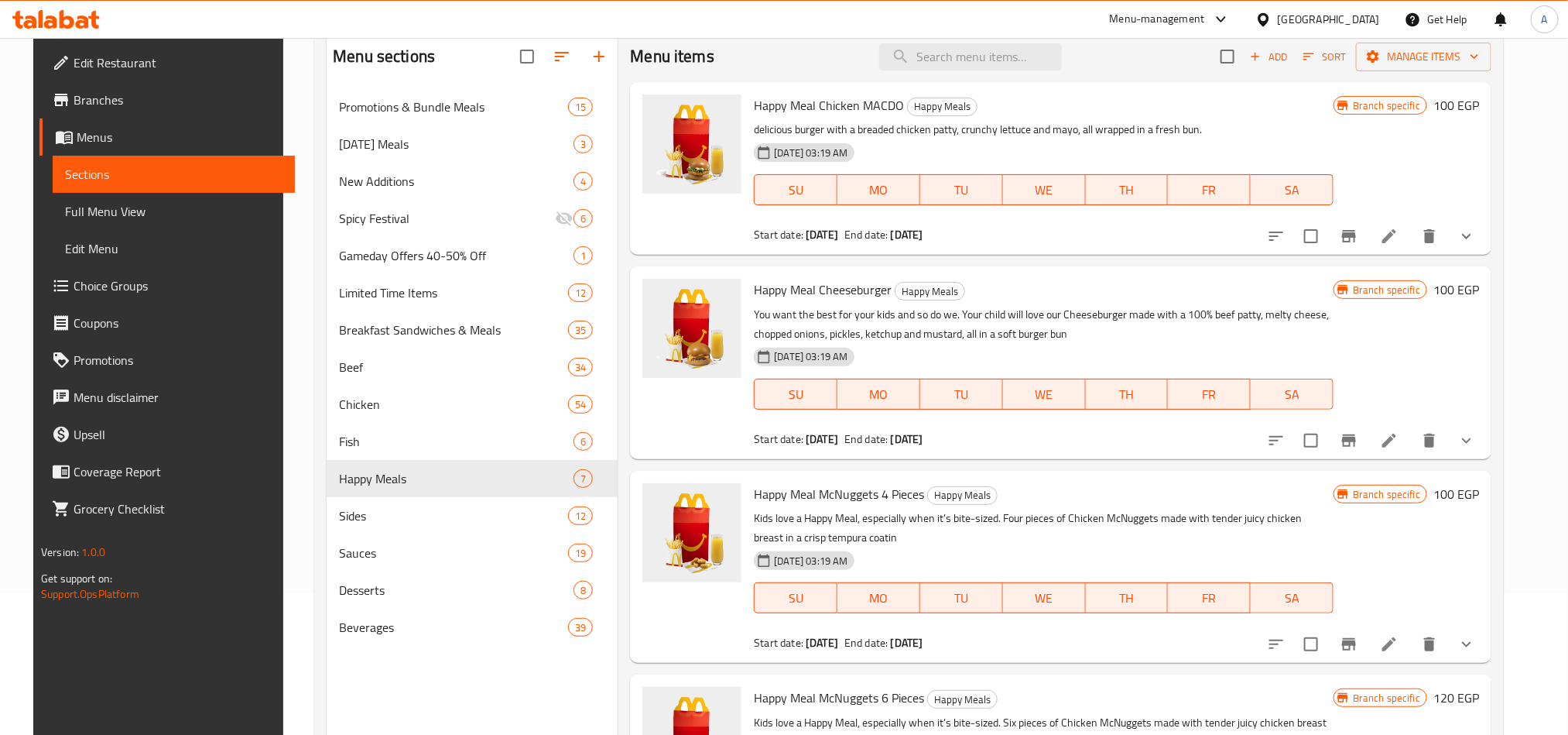
scroll to position [101, 0]
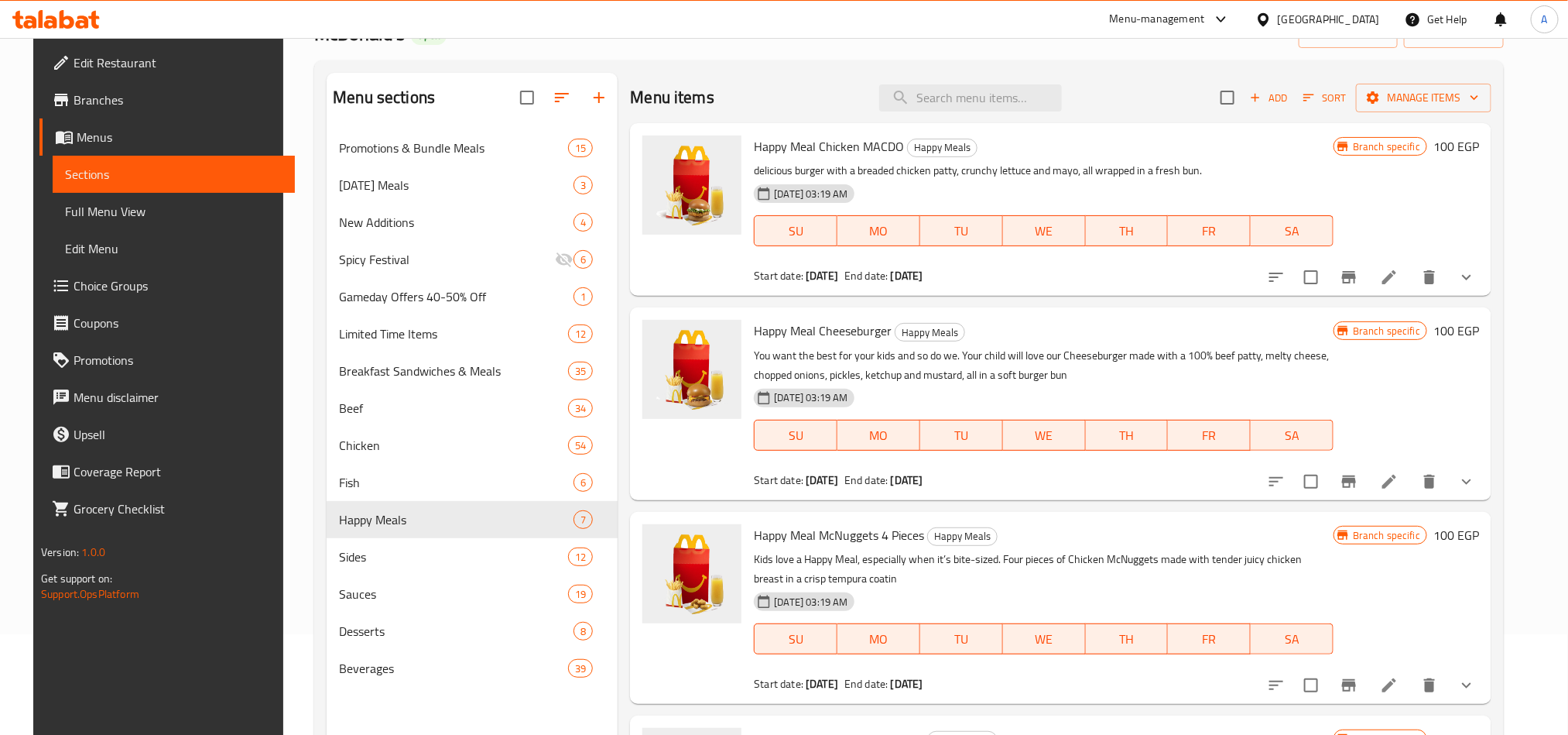
click at [1480, 294] on button "show more" at bounding box center [1466, 277] width 37 height 37
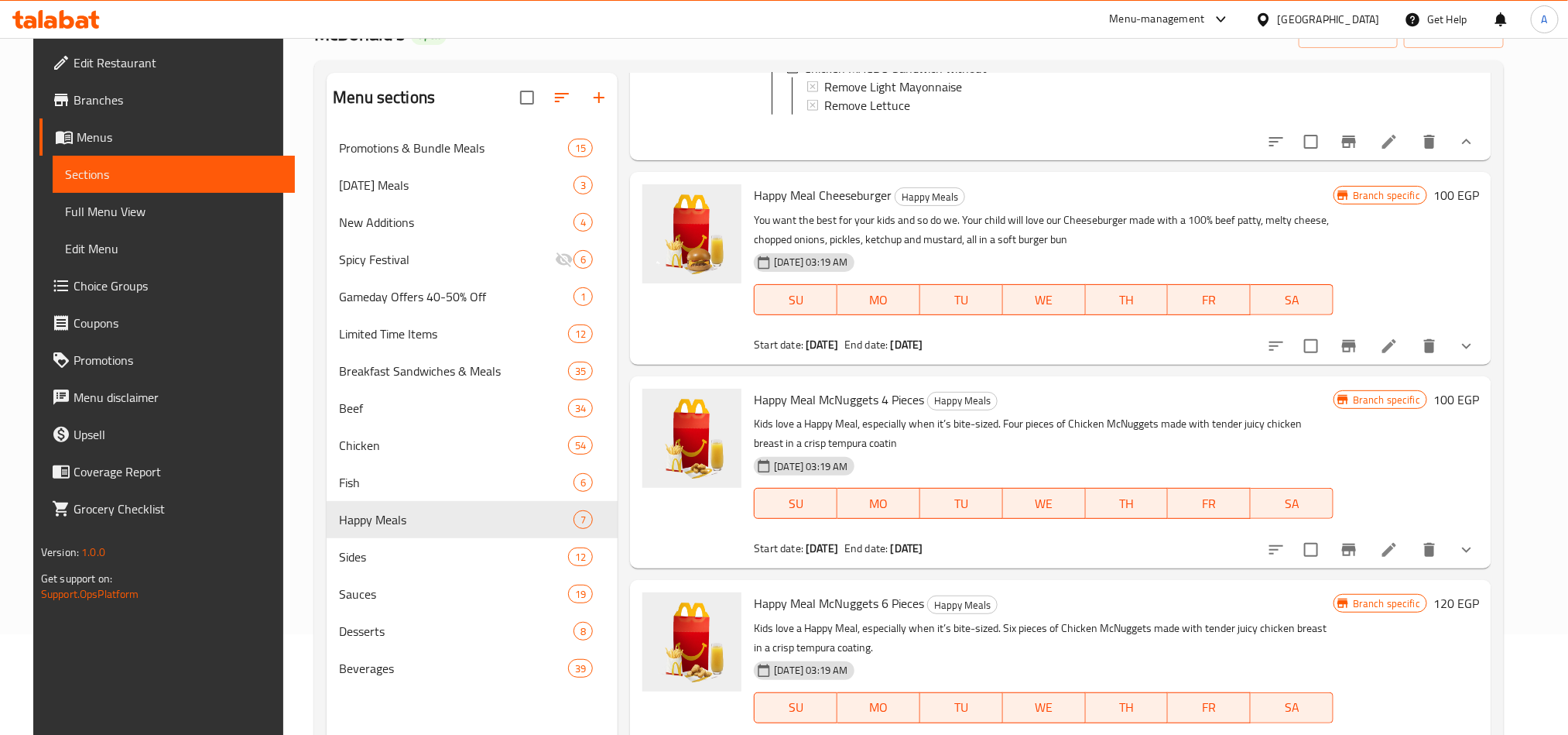
scroll to position [1278, 0]
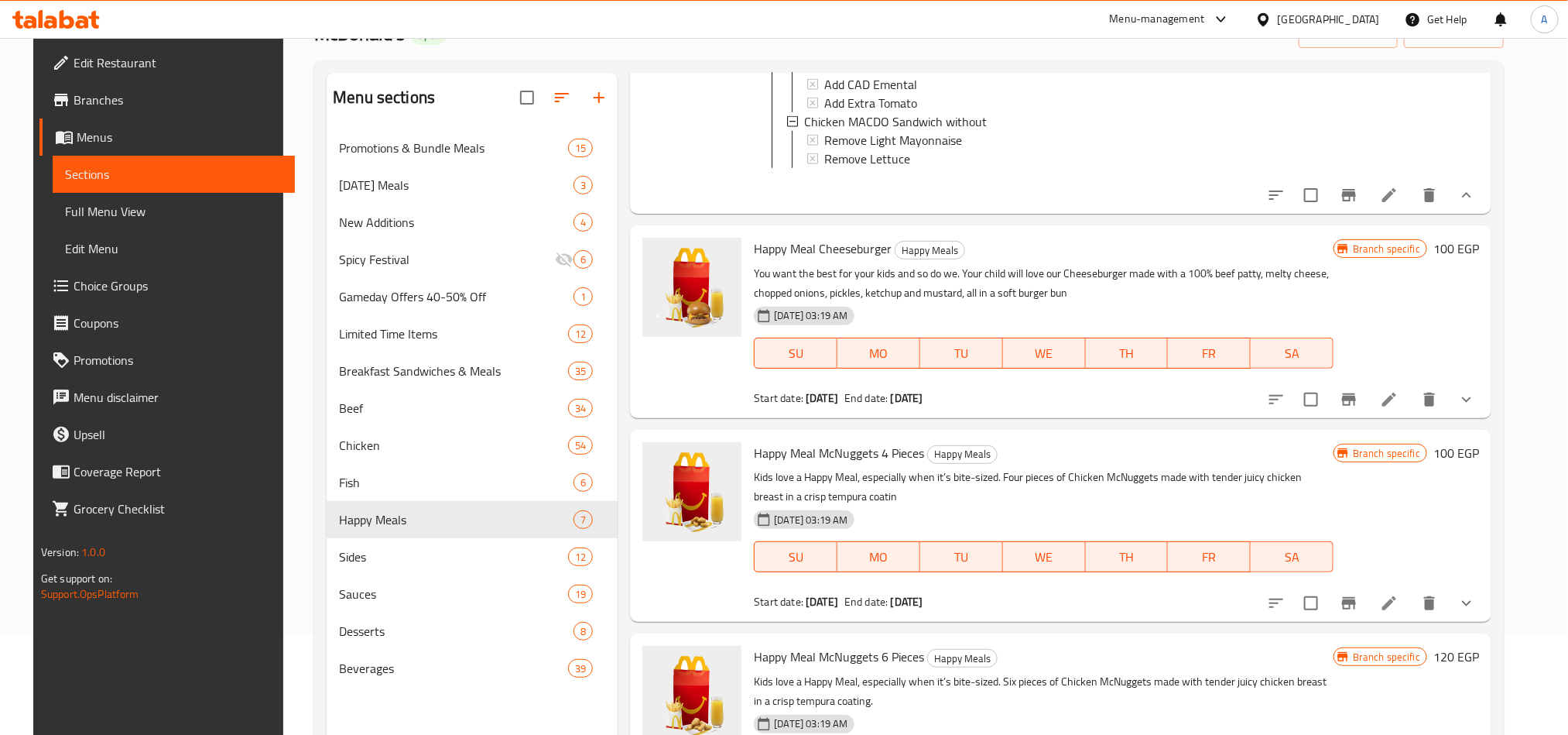
click at [1477, 404] on button "show more" at bounding box center [1466, 399] width 37 height 37
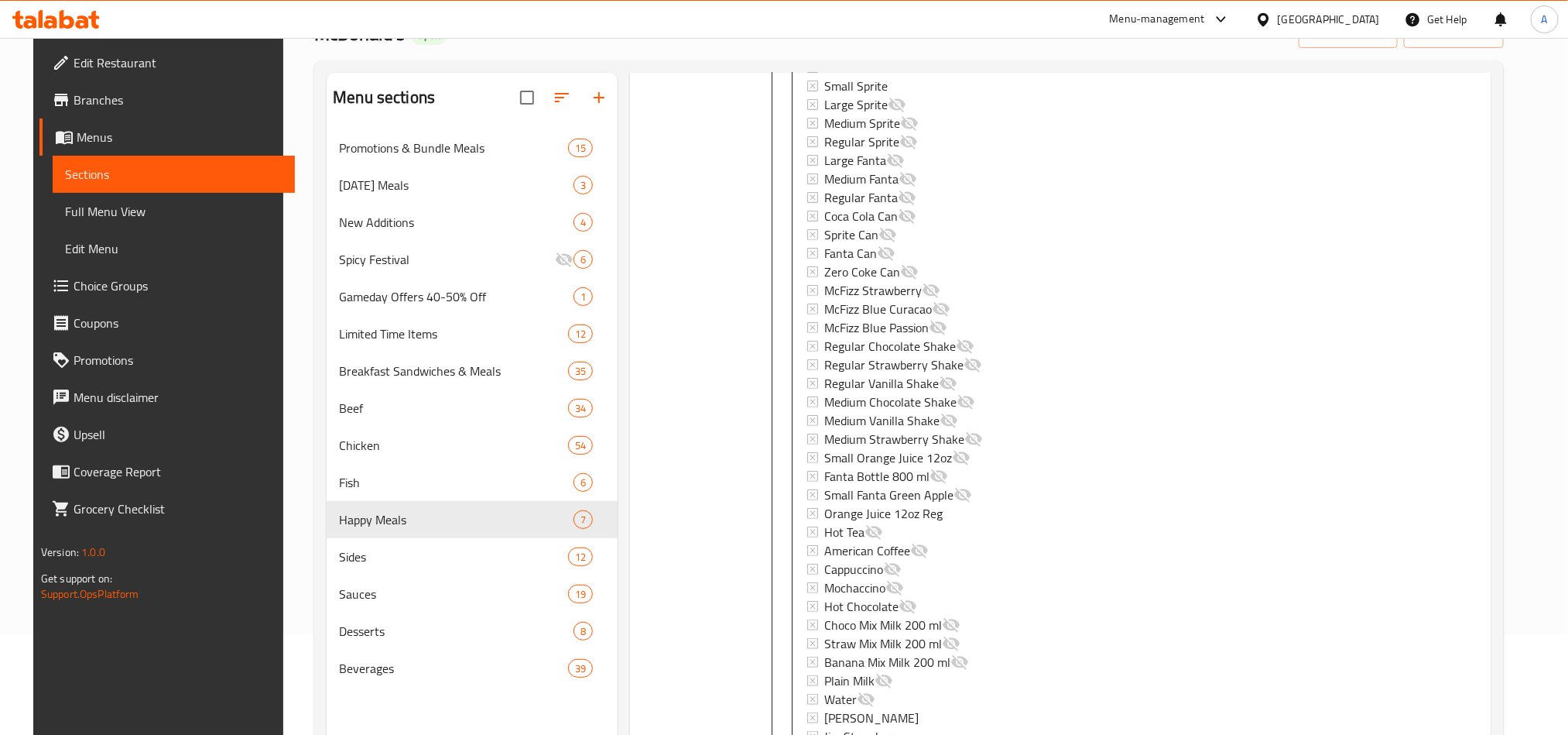
scroll to position [1975, 0]
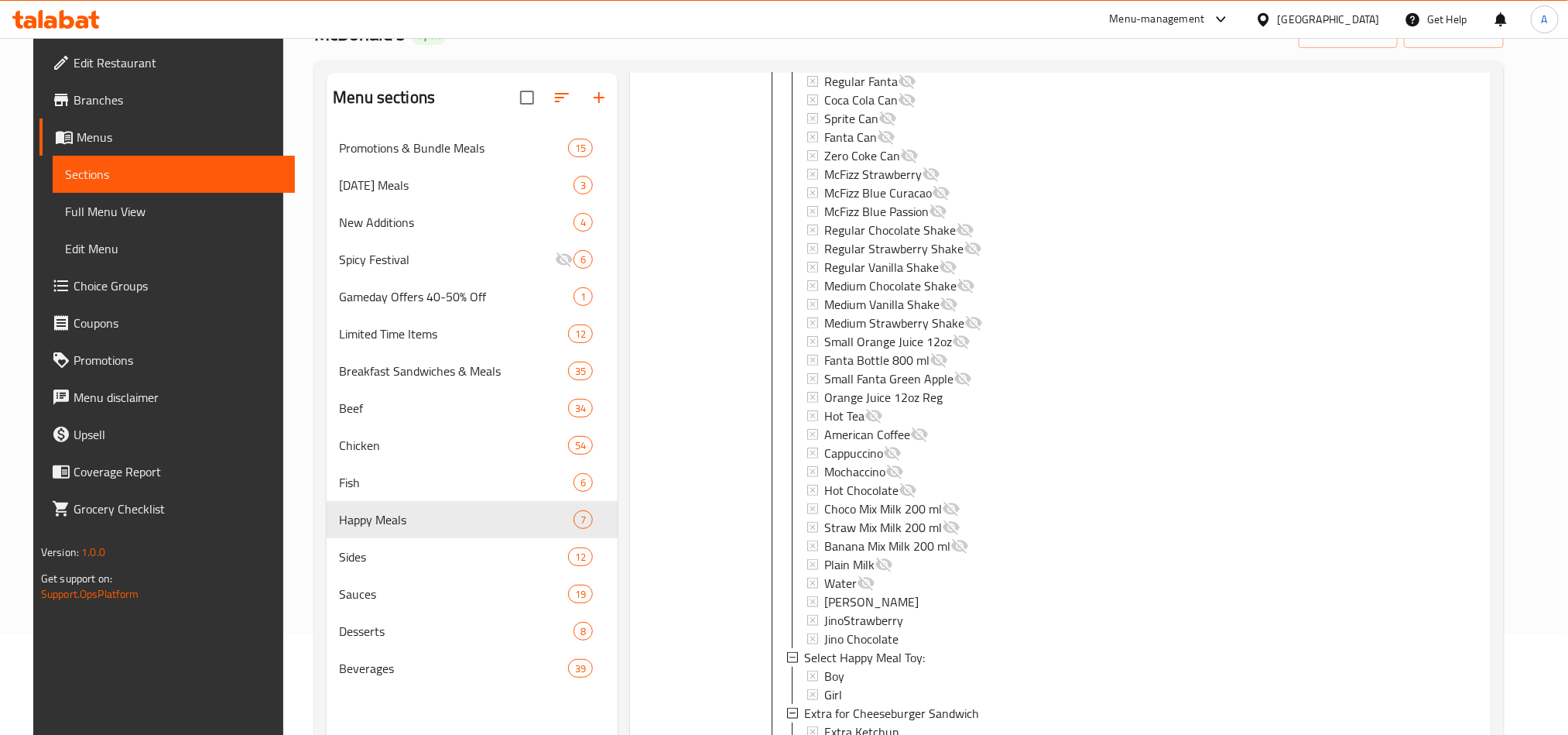
click at [82, 9] on div at bounding box center [56, 20] width 112 height 31
click at [80, 9] on div at bounding box center [56, 20] width 112 height 31
click at [77, 14] on icon at bounding box center [56, 19] width 87 height 19
